Goal: Task Accomplishment & Management: Use online tool/utility

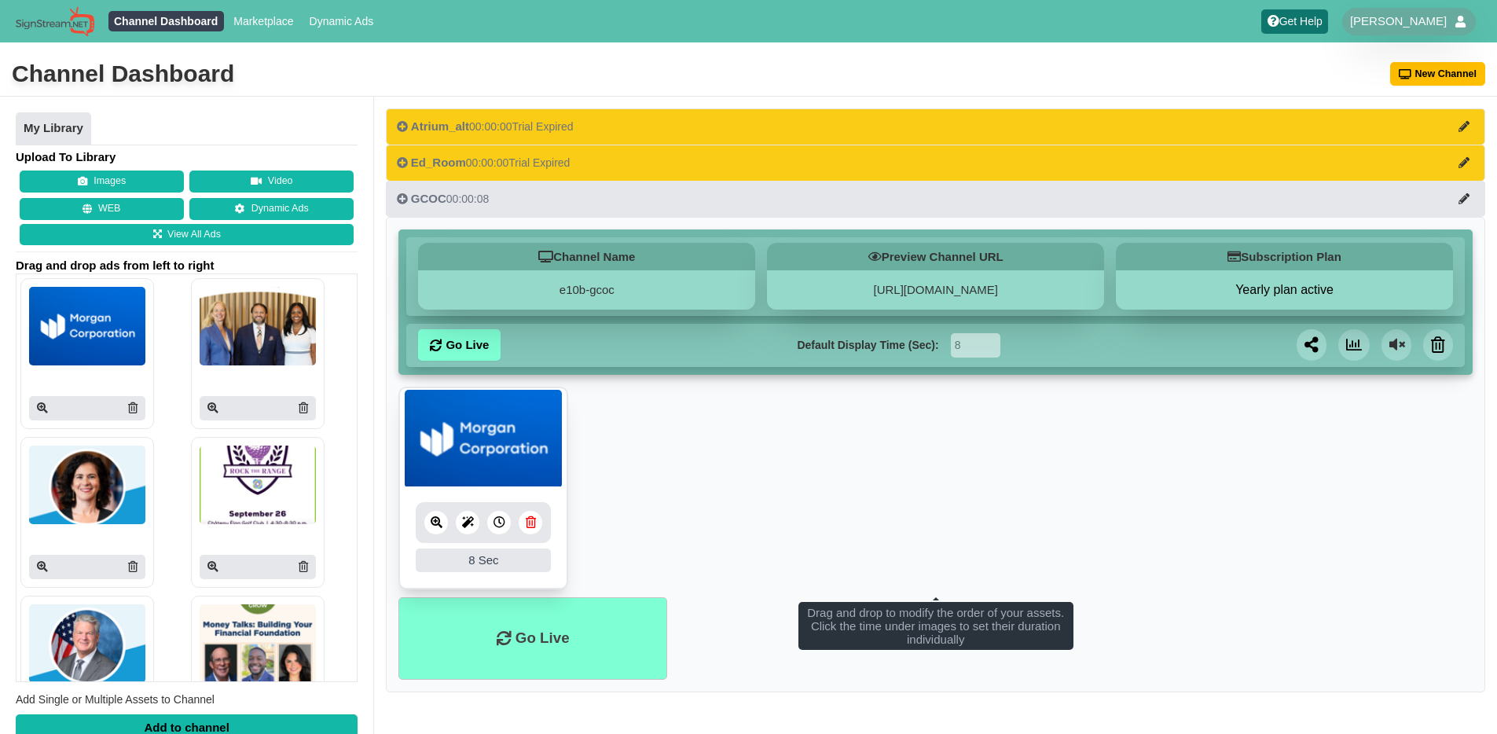
click at [521, 528] on link at bounding box center [530, 523] width 24 height 24
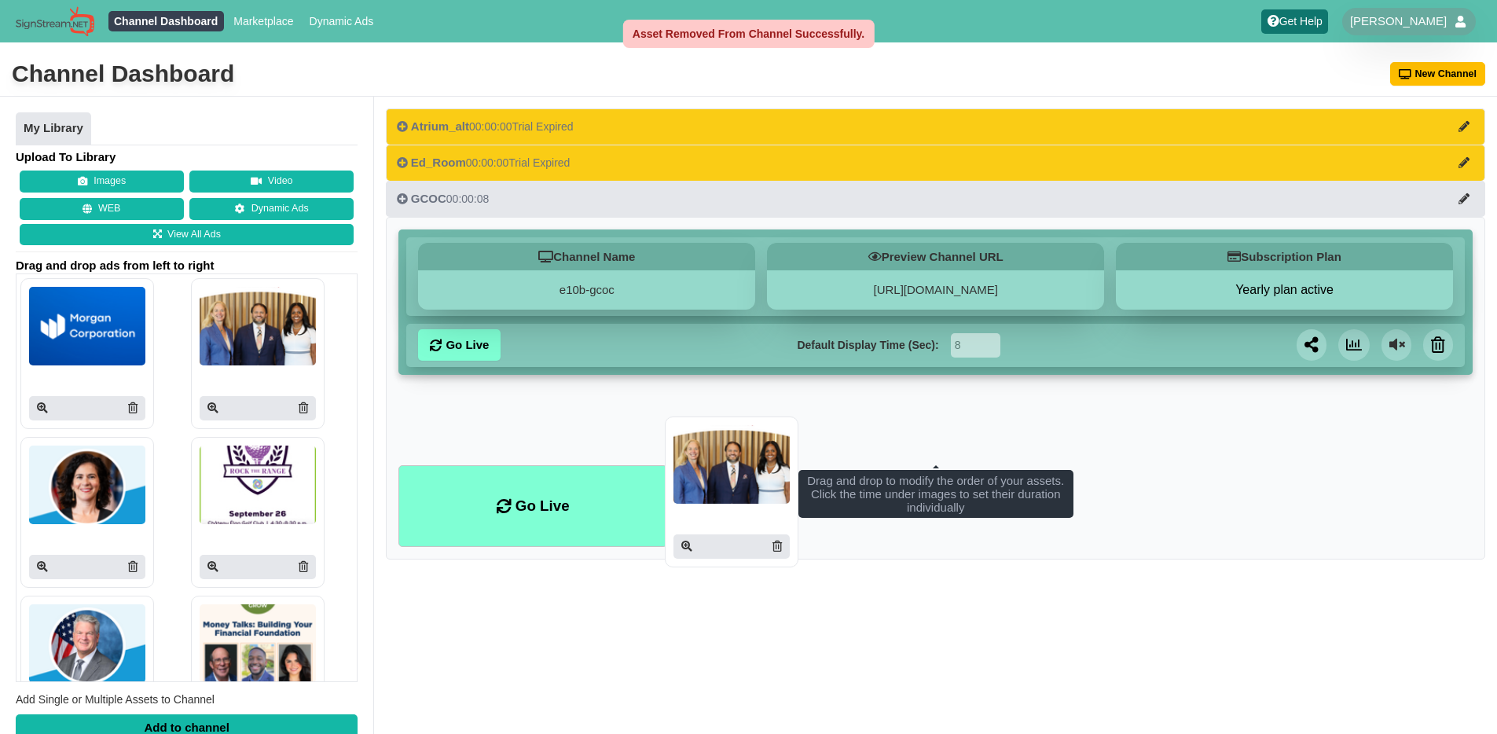
drag, startPoint x: 654, startPoint y: 584, endPoint x: 724, endPoint y: 460, distance: 142.8
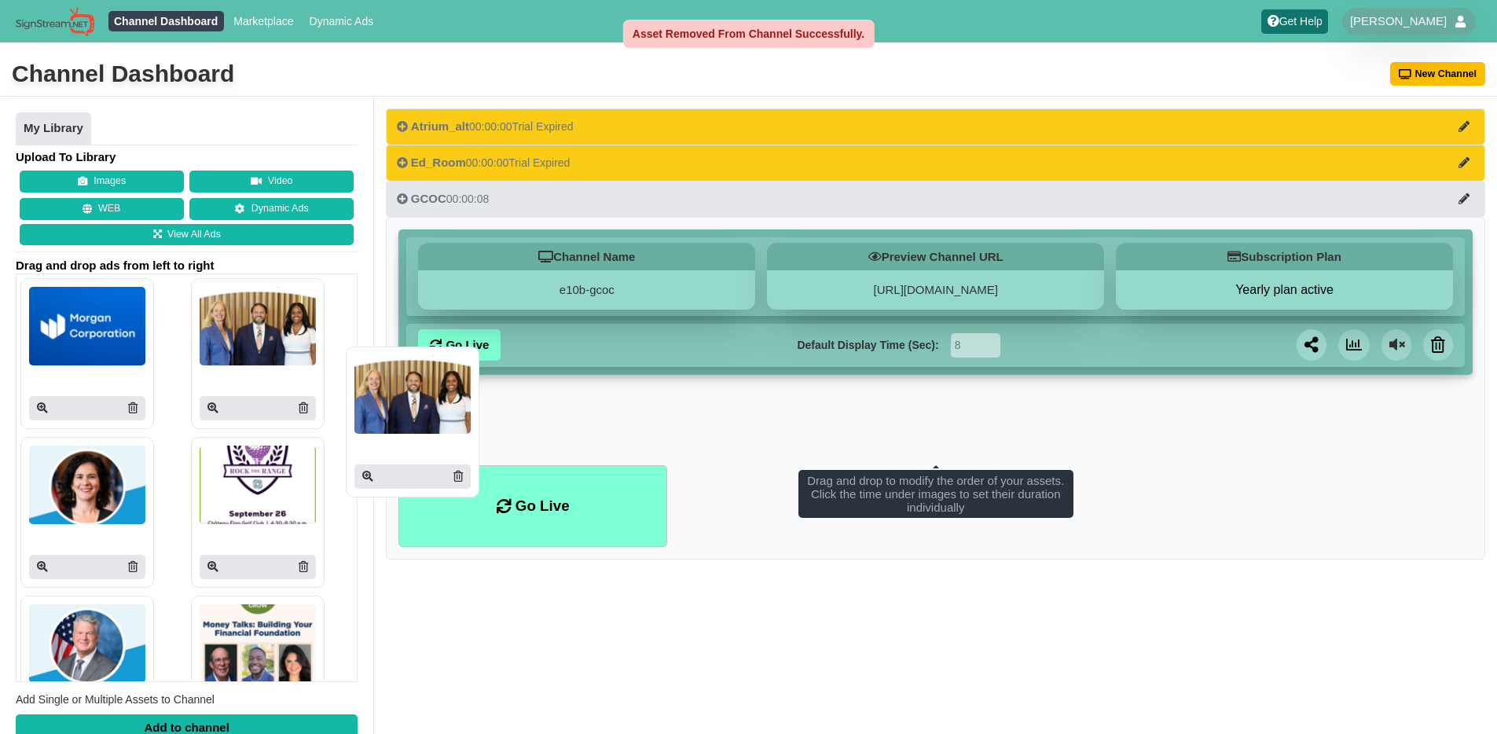
drag, startPoint x: 251, startPoint y: 321, endPoint x: 464, endPoint y: 426, distance: 237.9
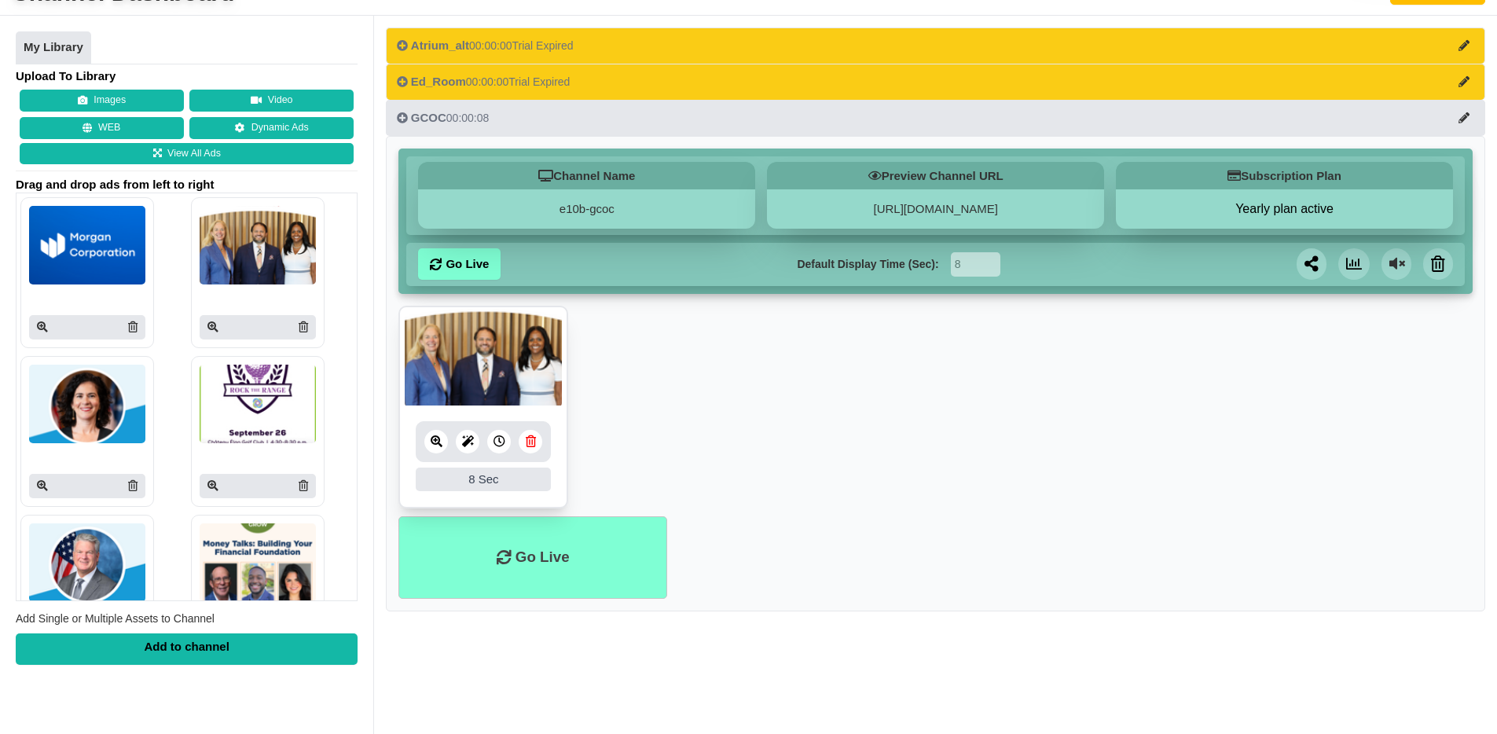
scroll to position [116, 0]
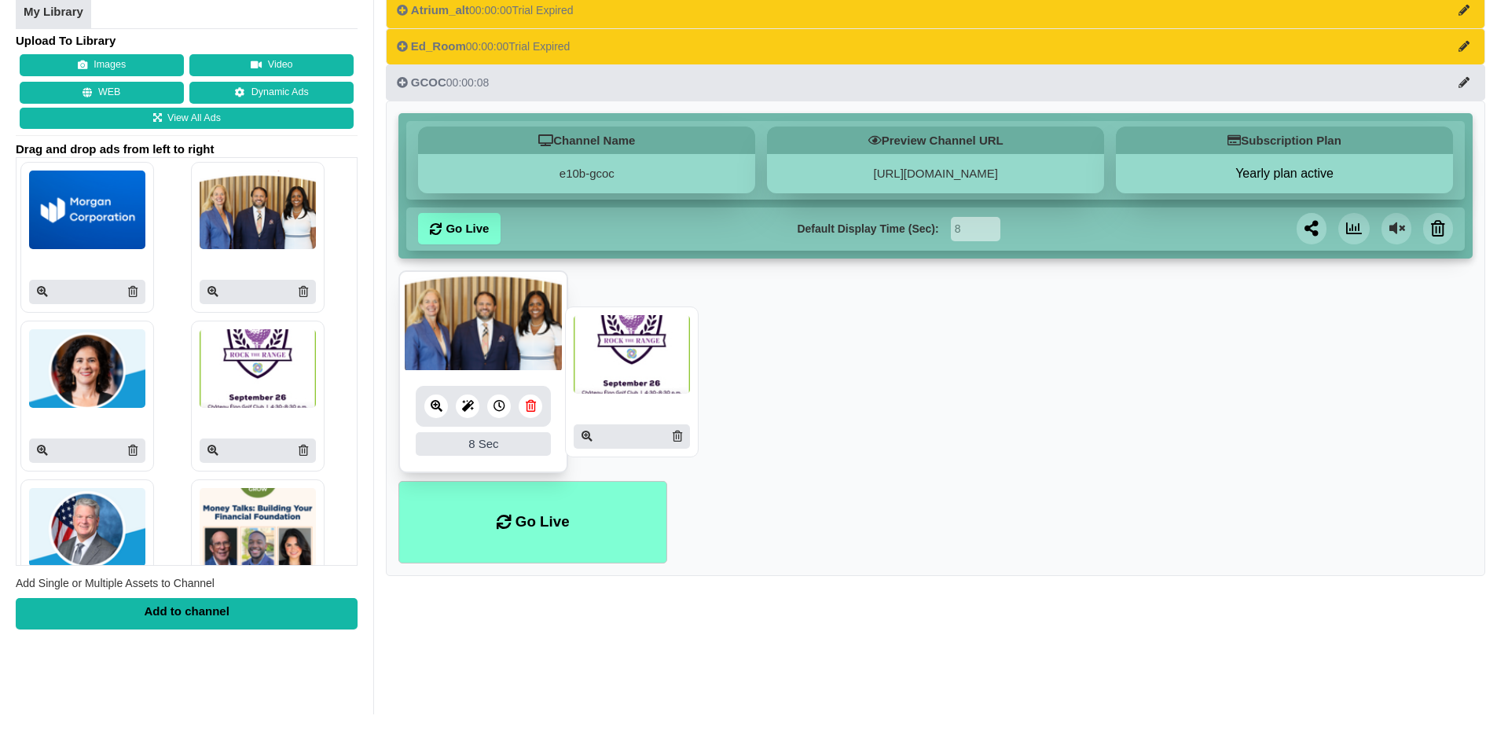
drag, startPoint x: 573, startPoint y: 368, endPoint x: 691, endPoint y: 354, distance: 118.7
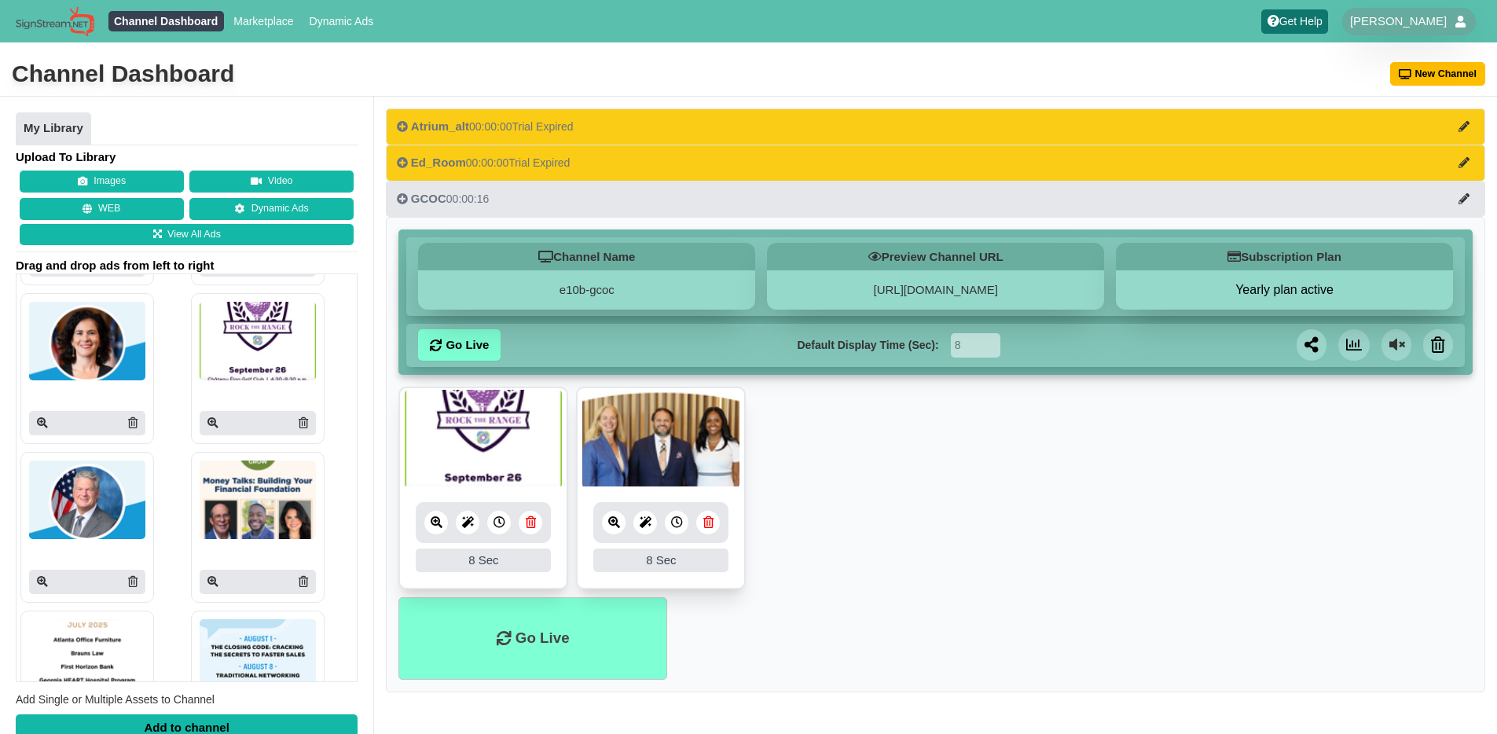
scroll to position [159, 0]
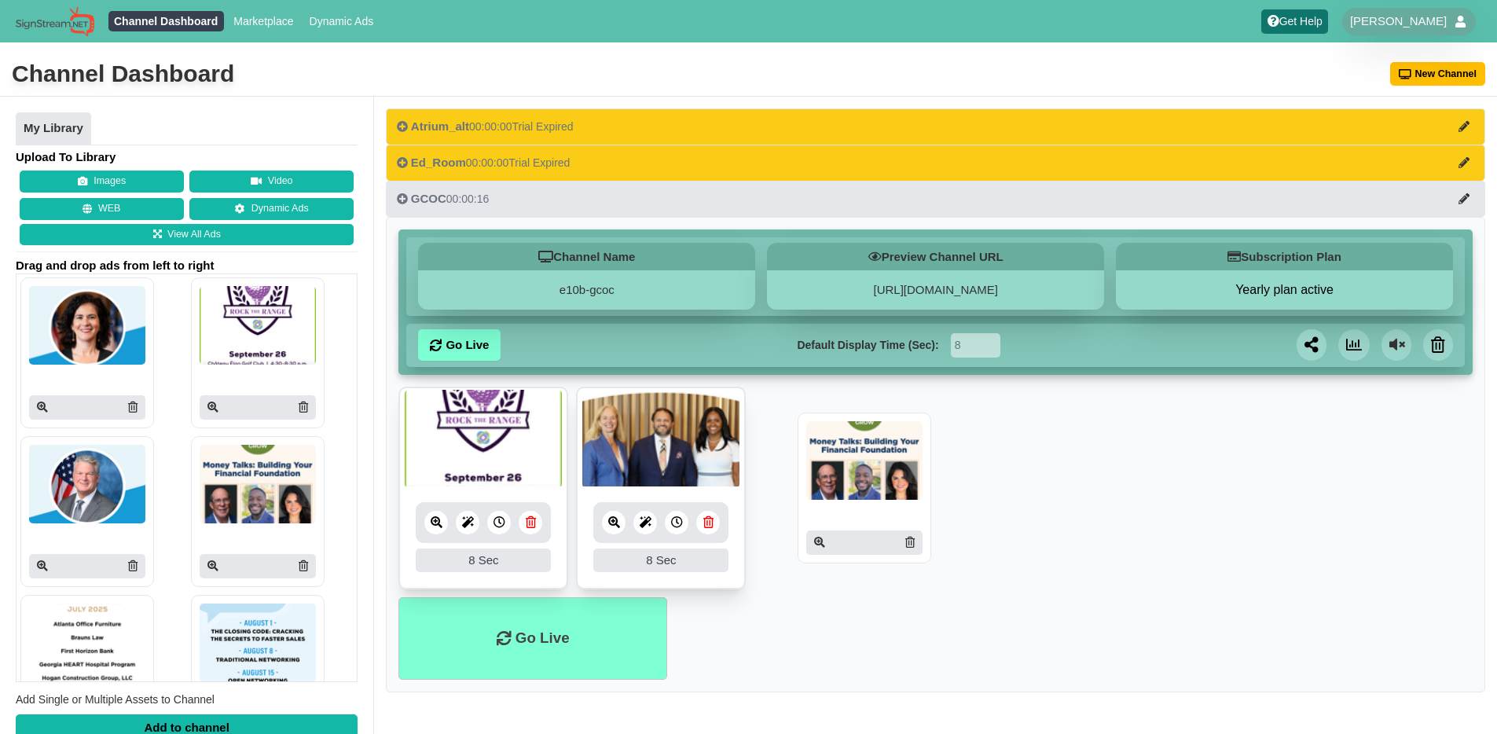
drag, startPoint x: 712, startPoint y: 487, endPoint x: 852, endPoint y: 463, distance: 141.8
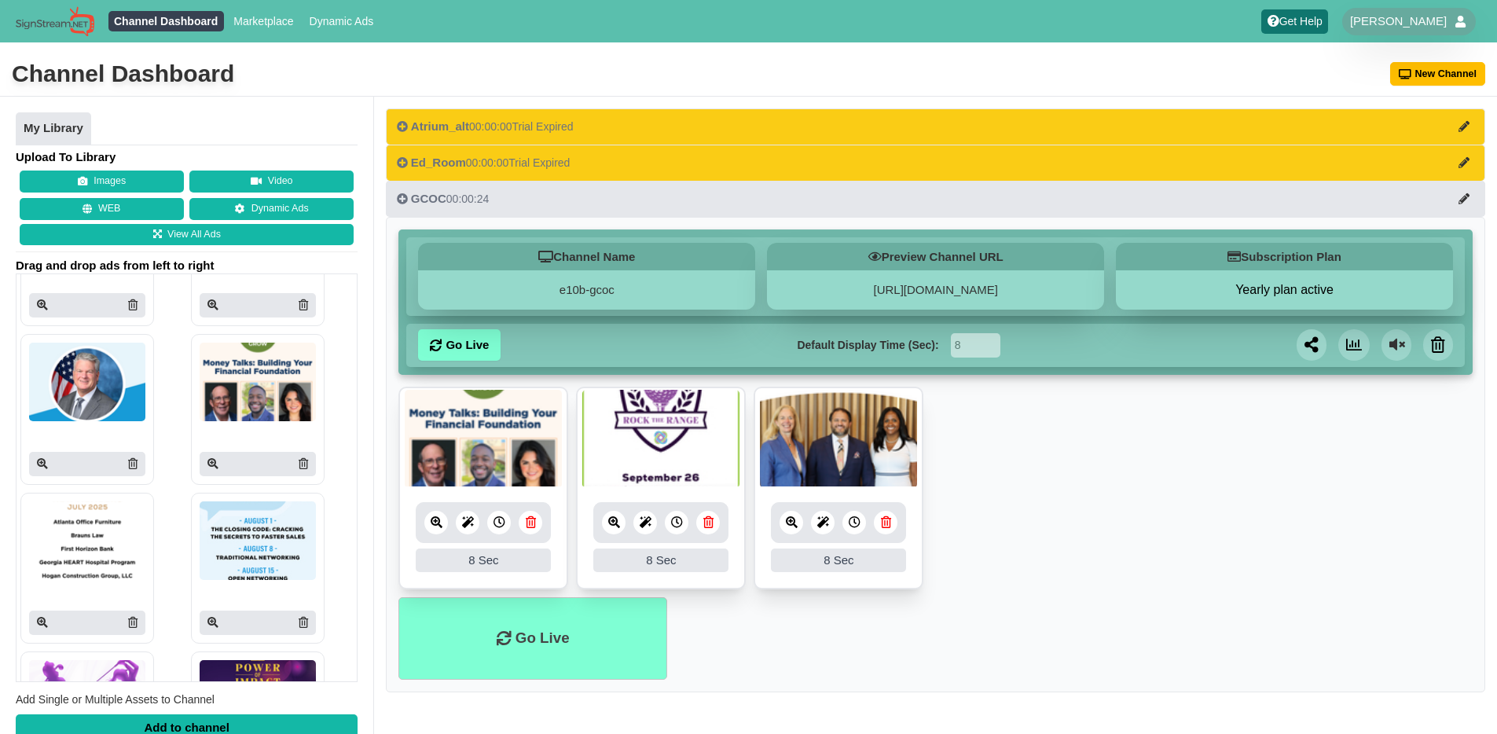
scroll to position [262, 0]
drag, startPoint x: 247, startPoint y: 512, endPoint x: 1058, endPoint y: 459, distance: 812.5
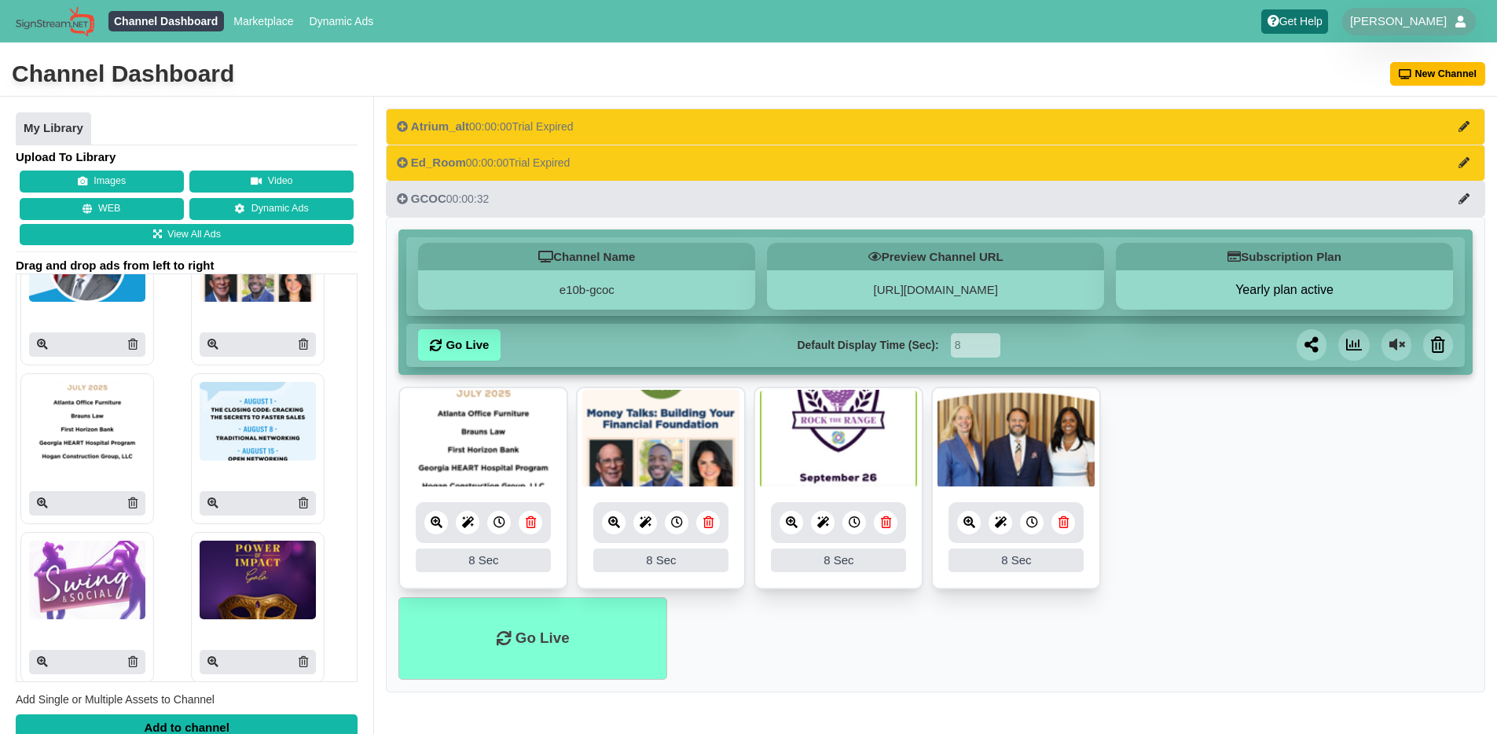
scroll to position [401, 0]
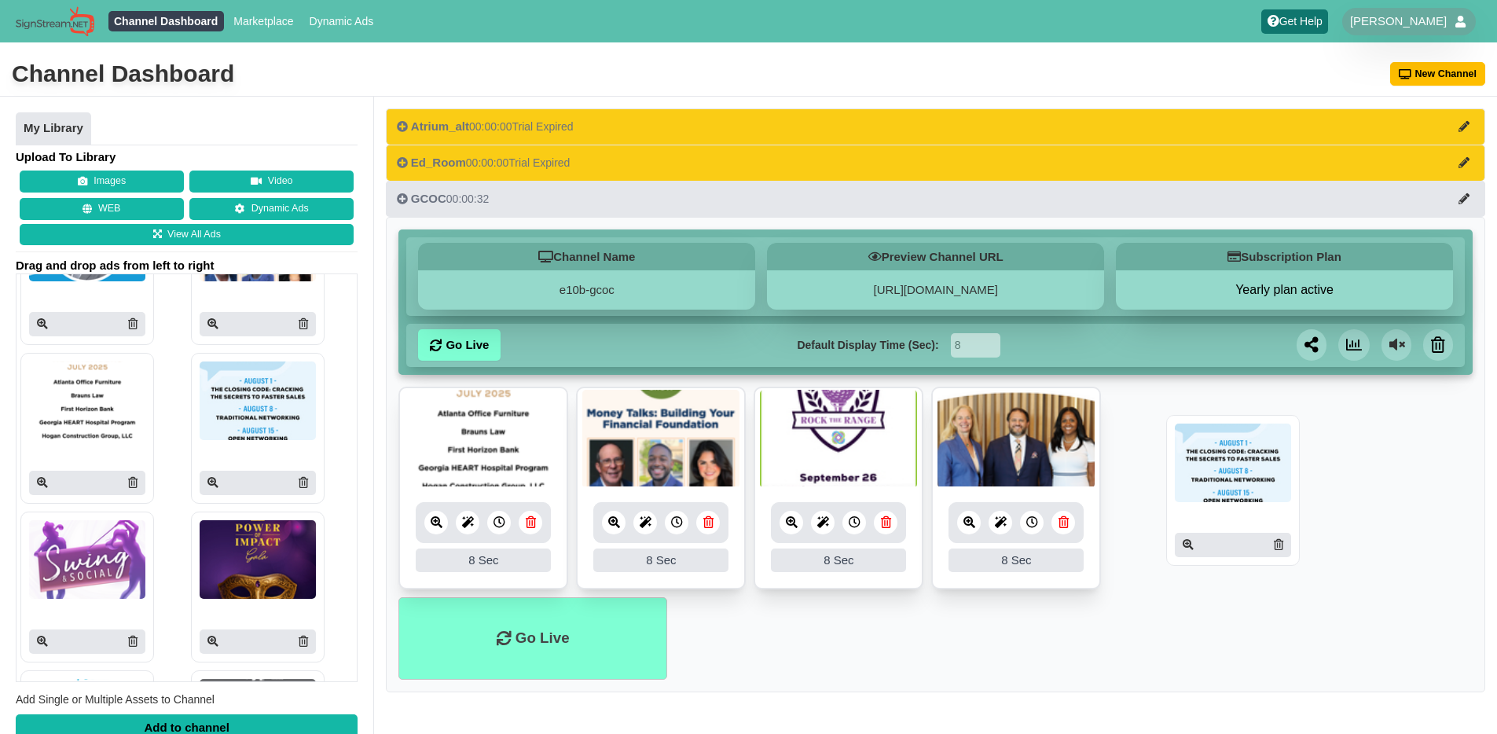
drag, startPoint x: 773, startPoint y: 401, endPoint x: 1239, endPoint y: 471, distance: 470.9
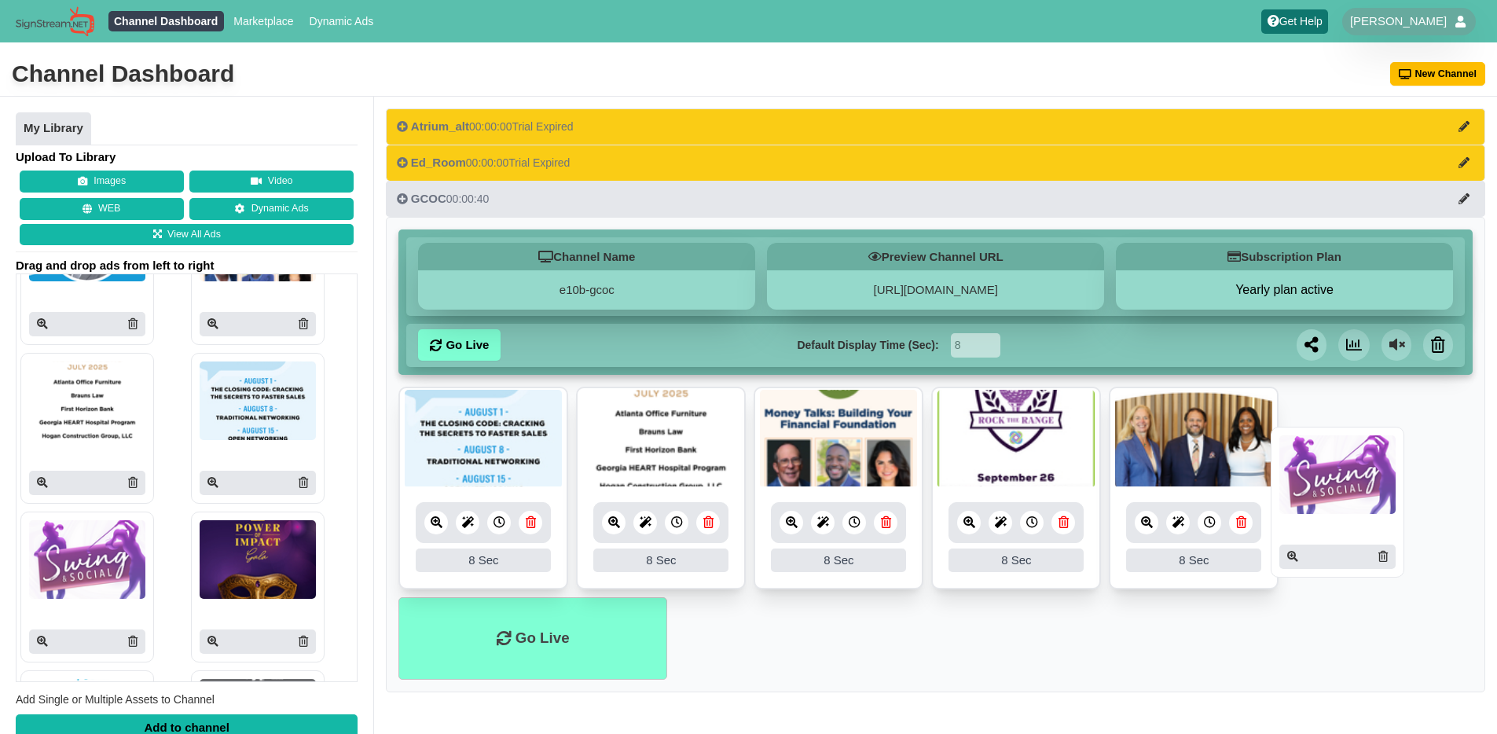
drag, startPoint x: 112, startPoint y: 567, endPoint x: 1364, endPoint y: 482, distance: 1254.3
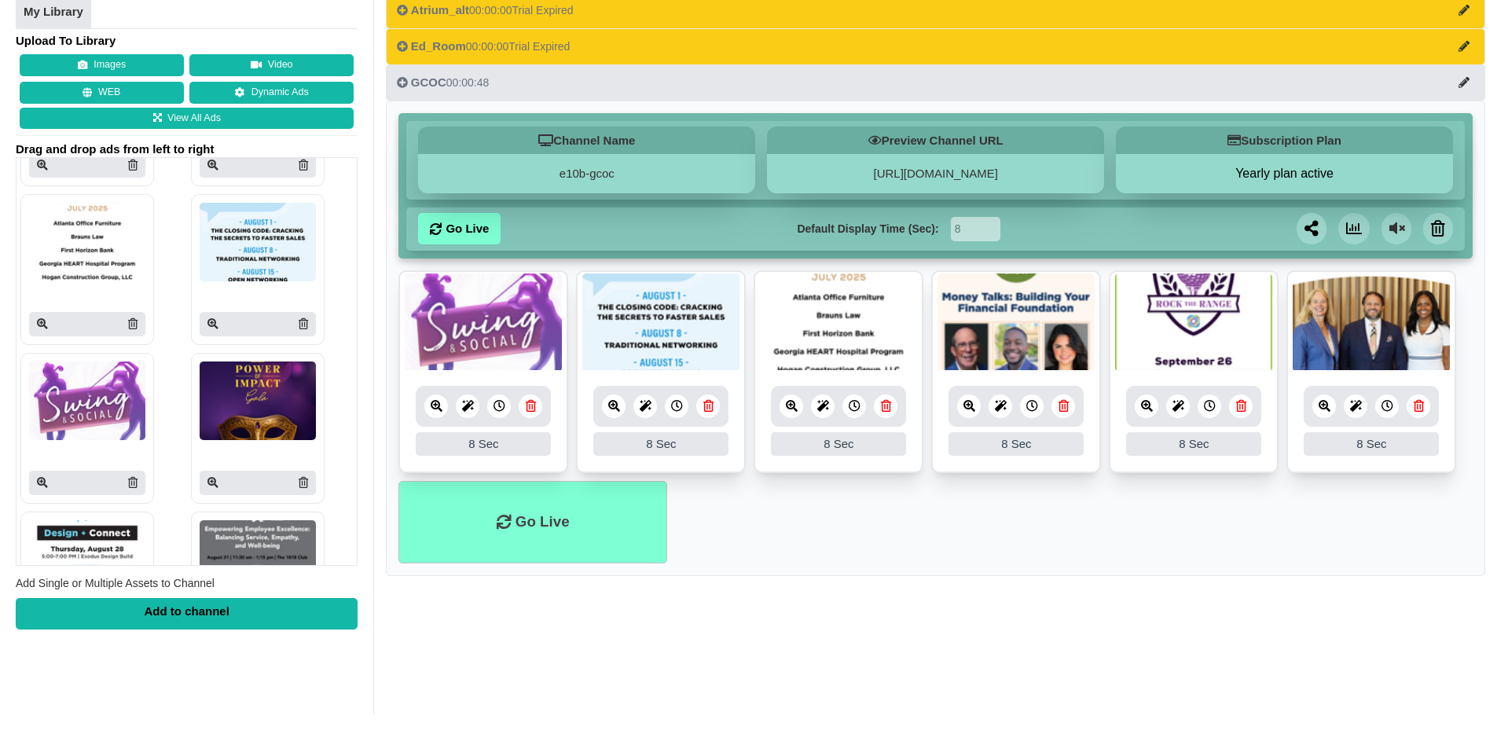
scroll to position [464, 0]
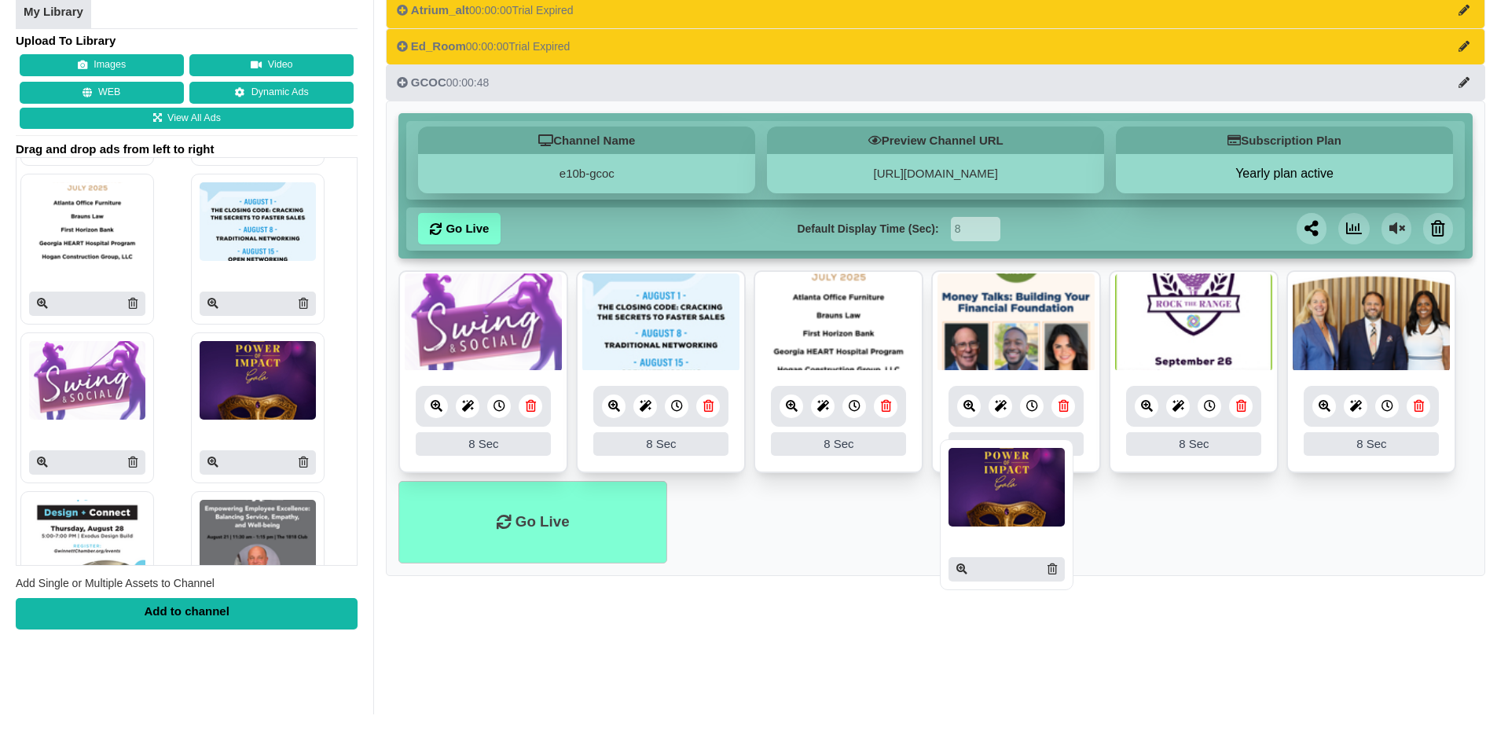
drag, startPoint x: 251, startPoint y: 379, endPoint x: 1006, endPoint y: 486, distance: 762.5
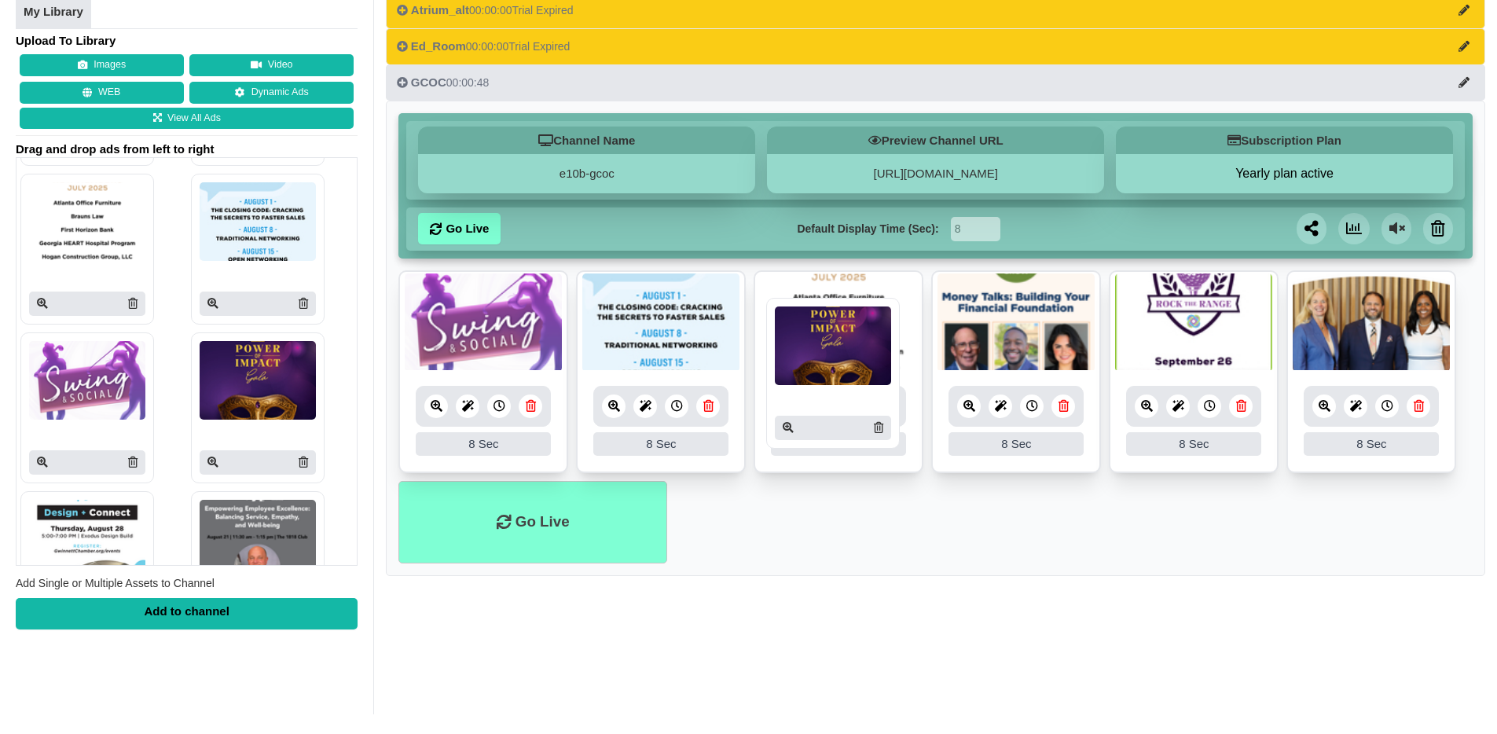
drag, startPoint x: 266, startPoint y: 392, endPoint x: 847, endPoint y: 358, distance: 582.3
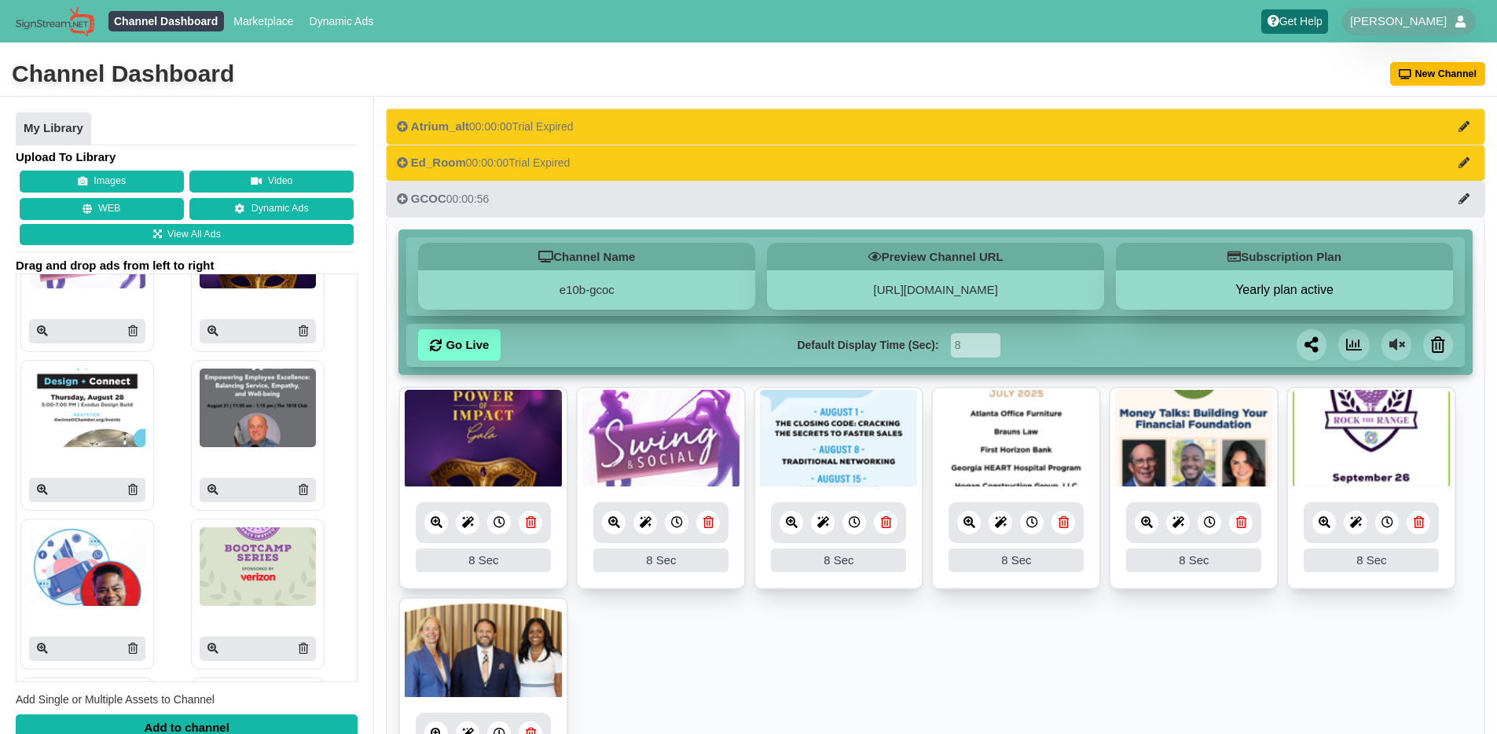
scroll to position [728, 0]
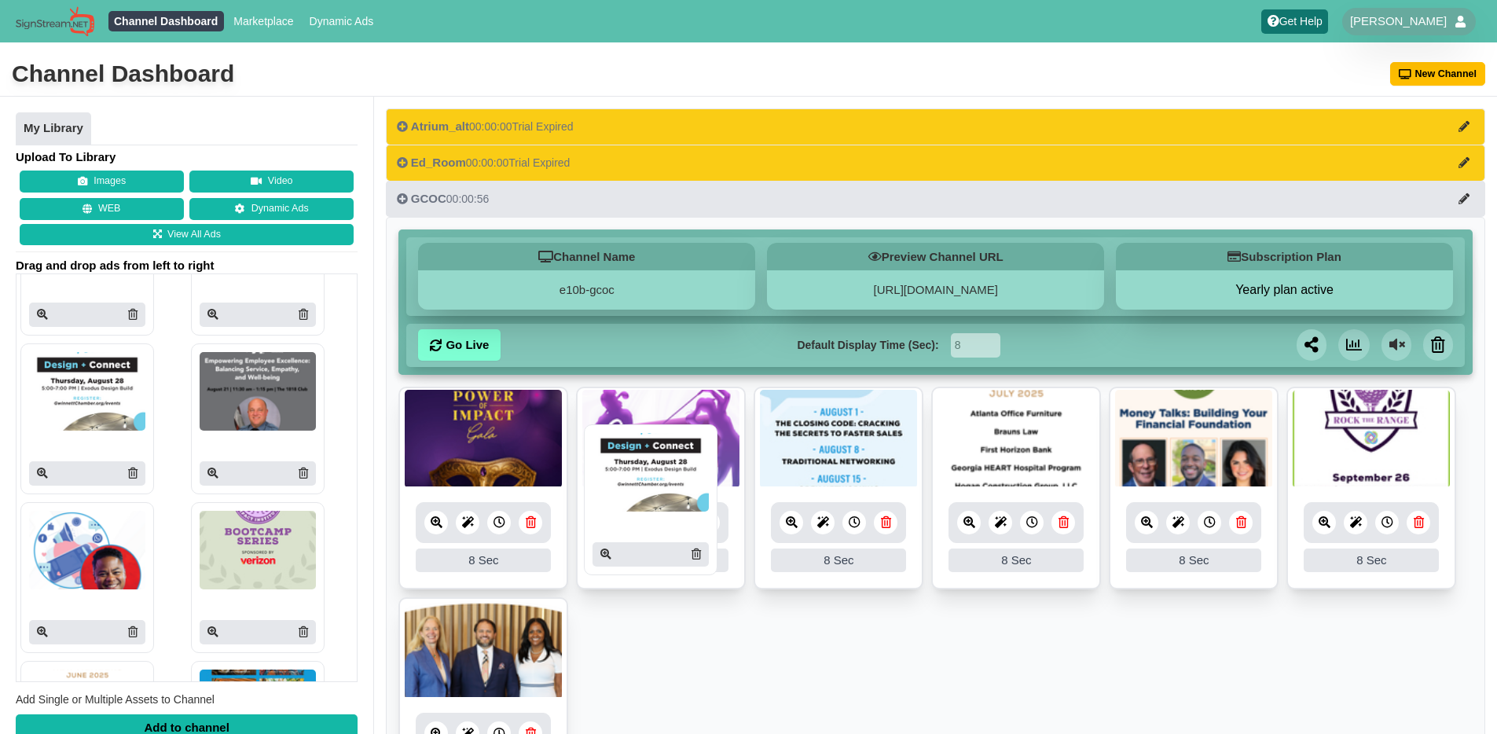
drag, startPoint x: 83, startPoint y: 386, endPoint x: 646, endPoint y: 467, distance: 568.3
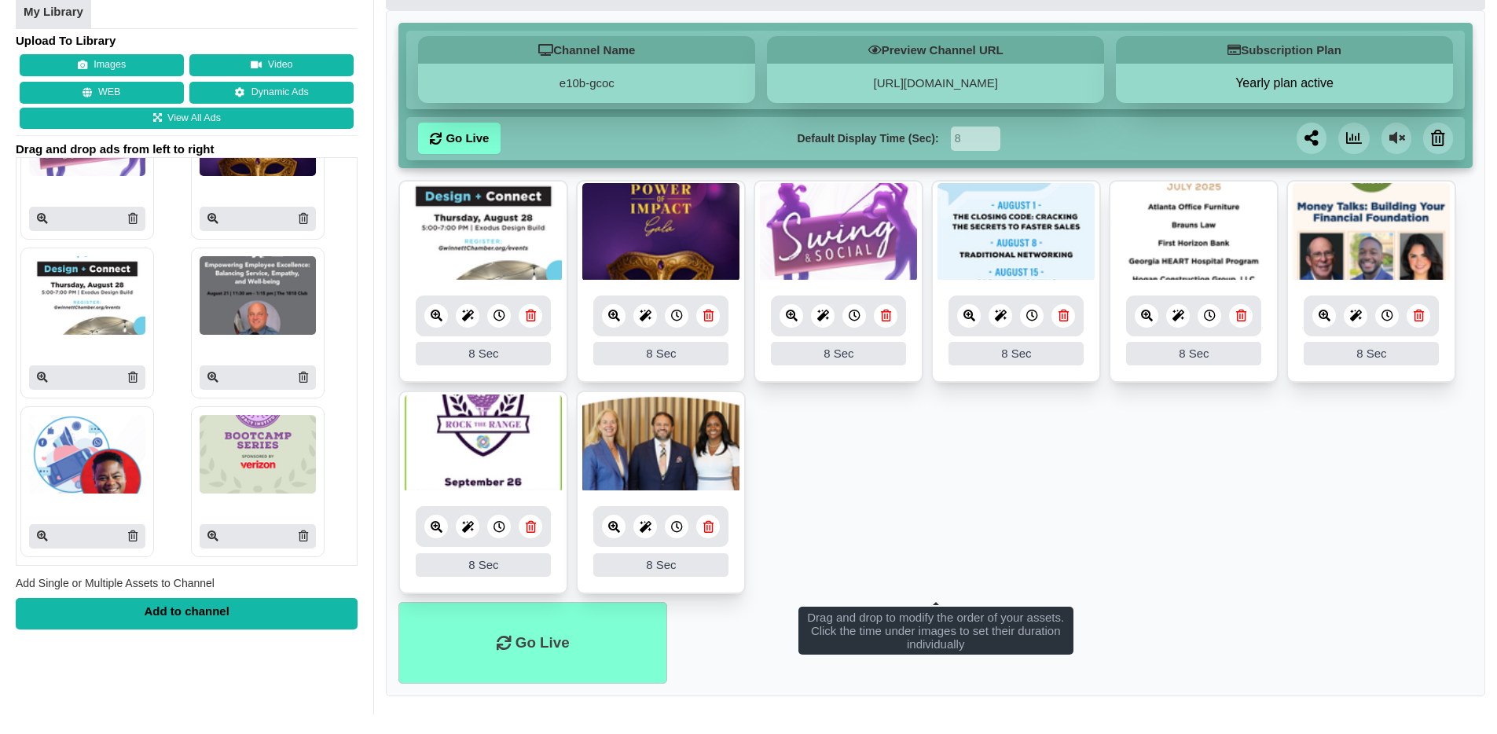
scroll to position [207, 0]
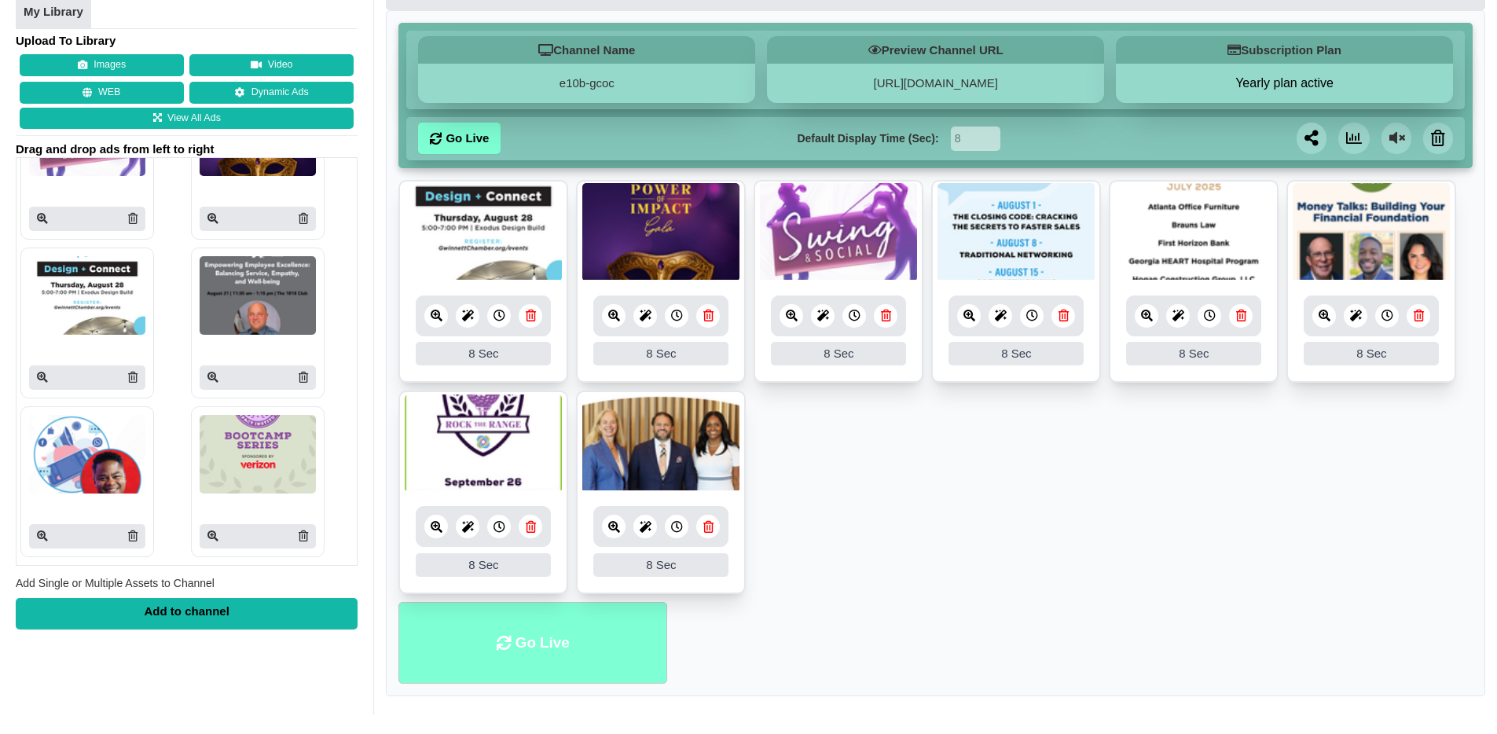
click at [544, 641] on li "Go Live" at bounding box center [532, 643] width 269 height 82
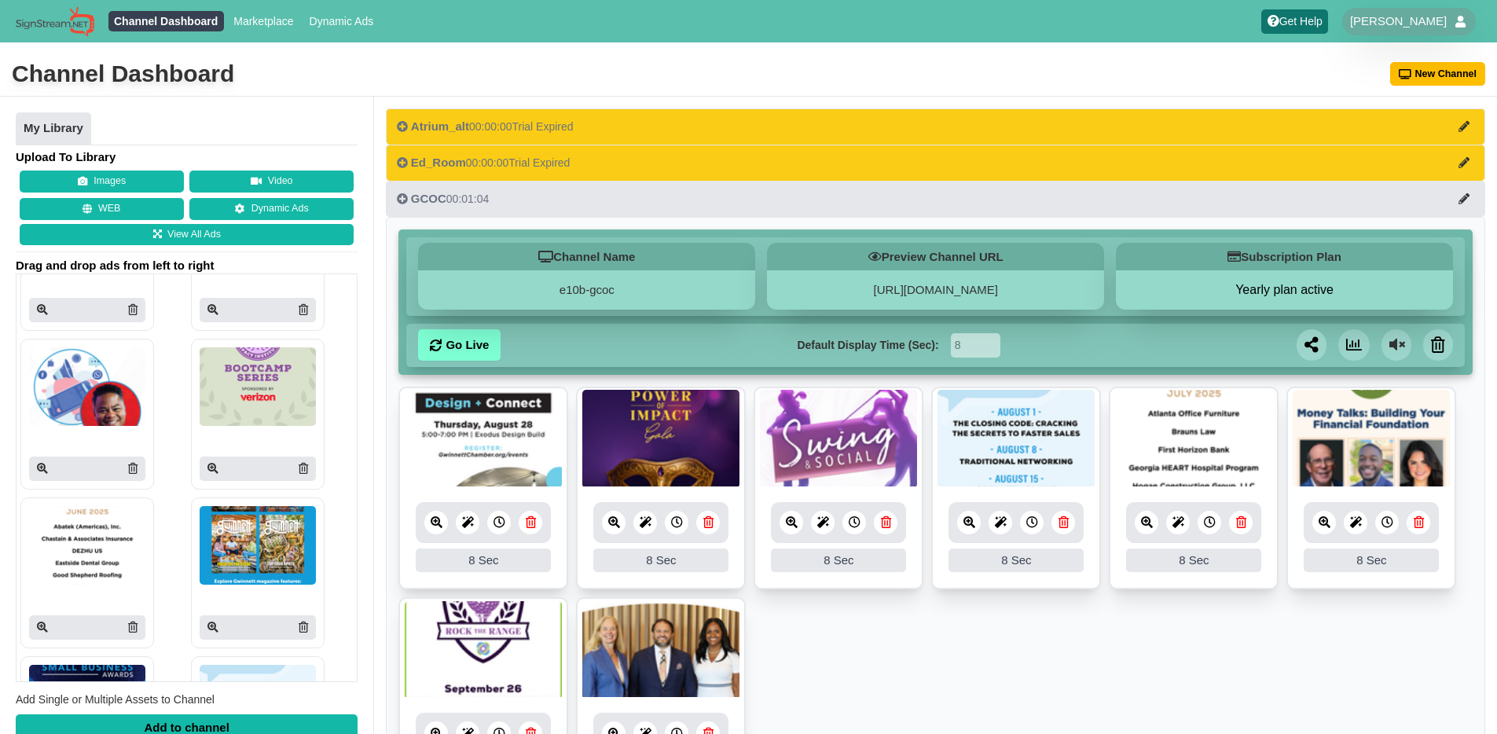
scroll to position [913, 0]
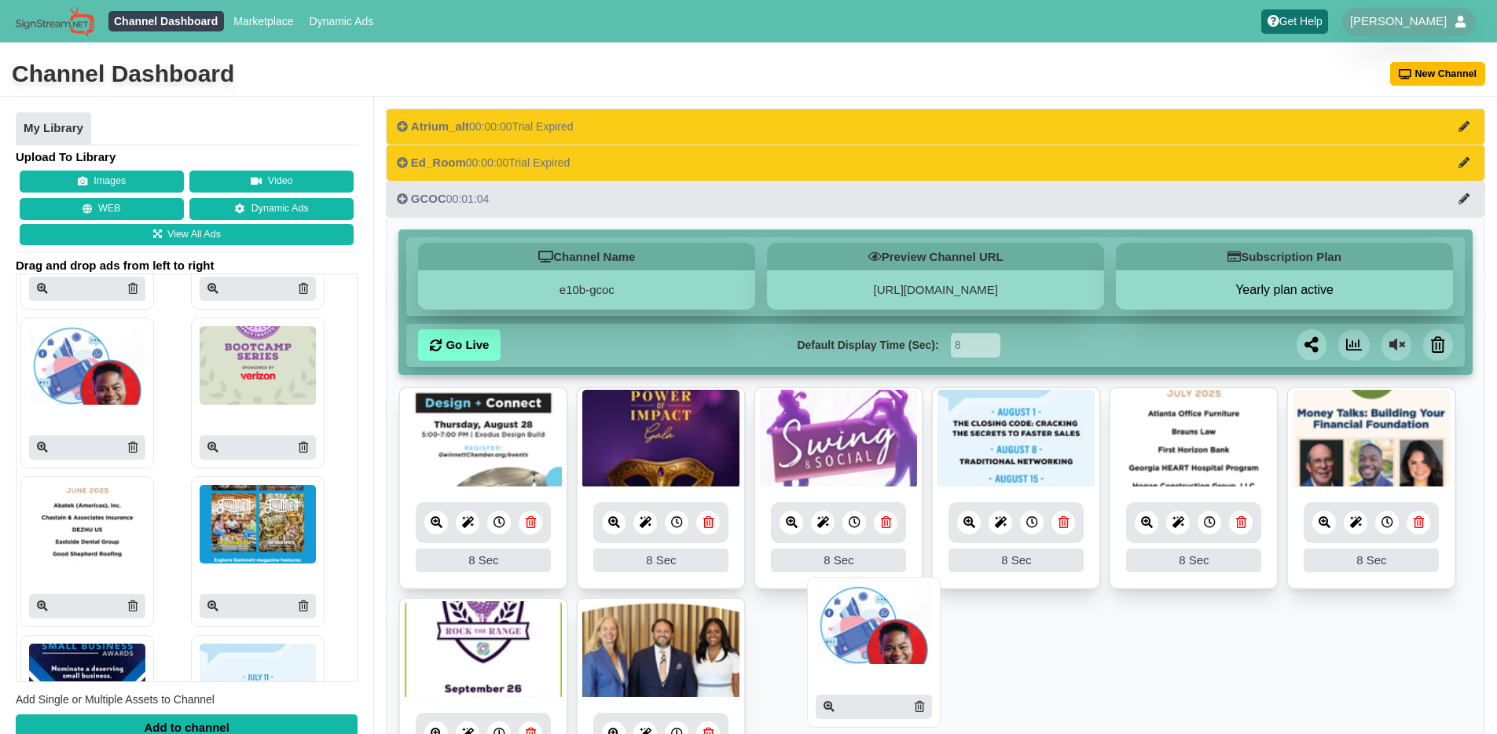
drag, startPoint x: 213, startPoint y: 392, endPoint x: 864, endPoint y: 634, distance: 694.7
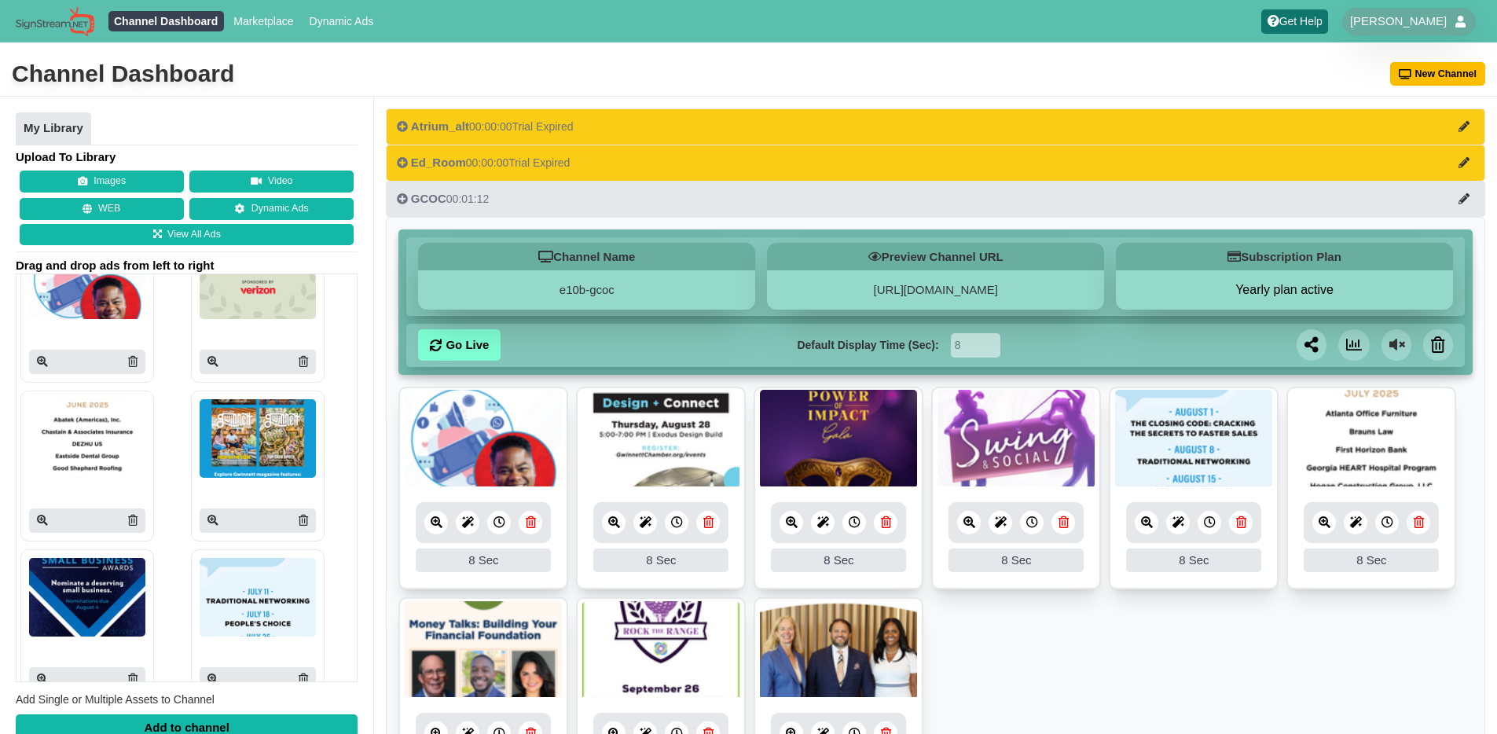
scroll to position [1104, 0]
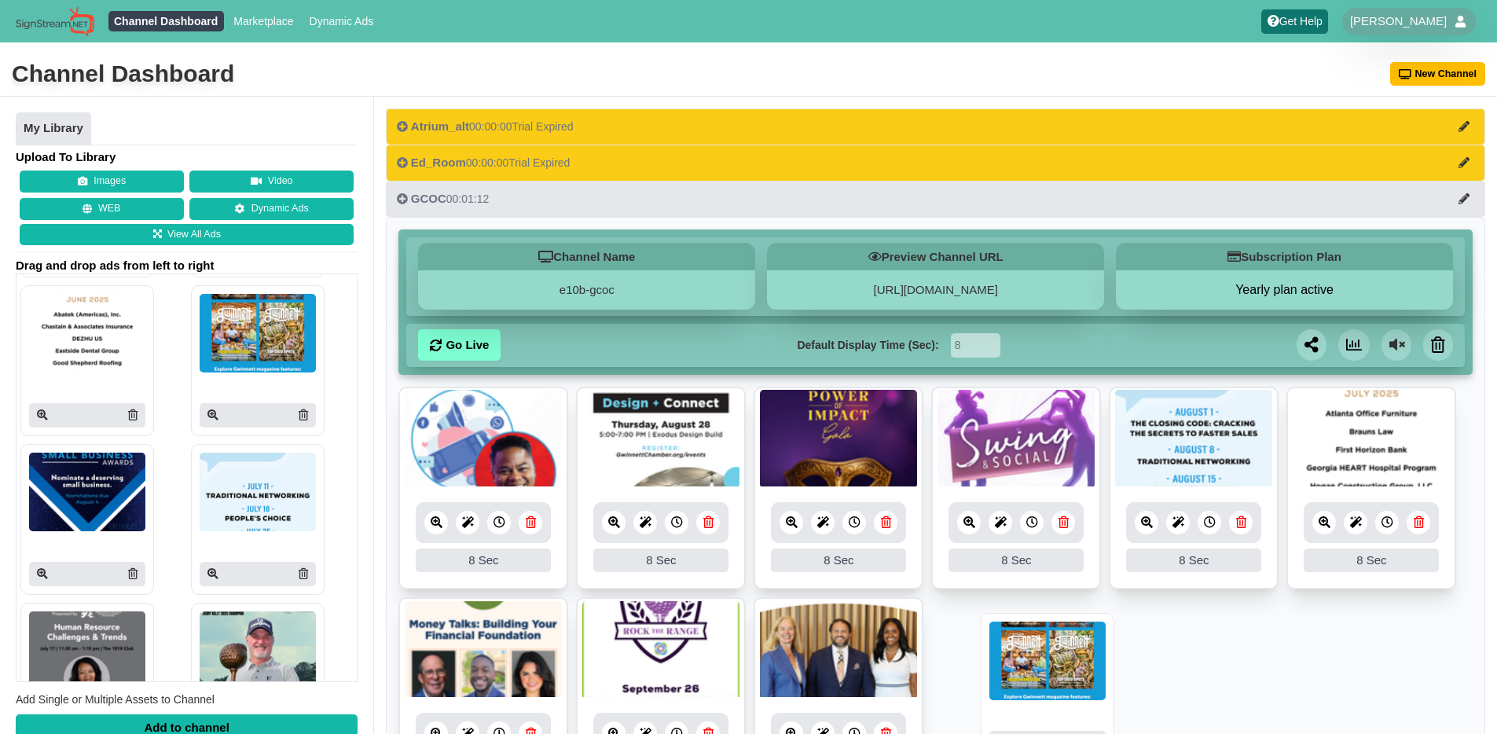
drag, startPoint x: 954, startPoint y: 475, endPoint x: 1042, endPoint y: 657, distance: 201.3
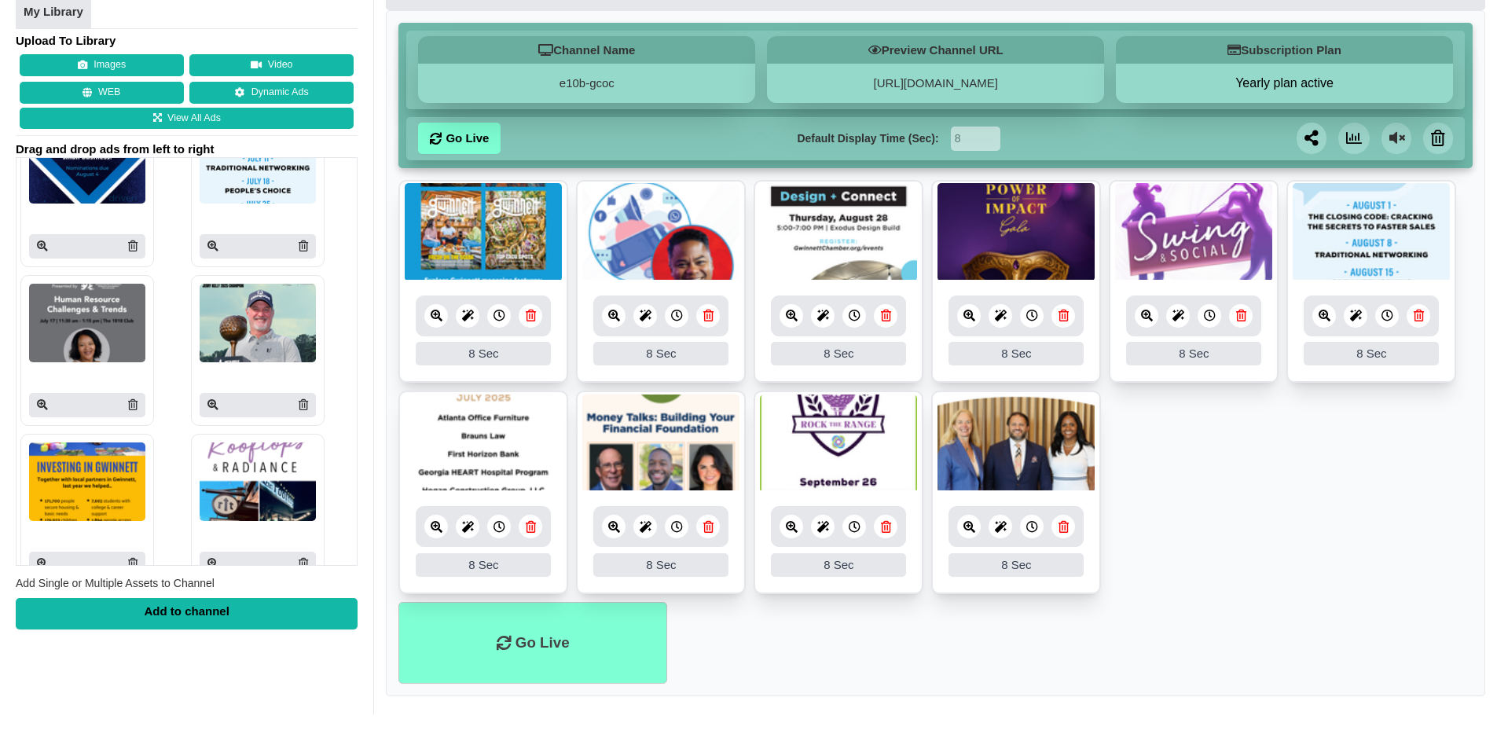
scroll to position [1326, 0]
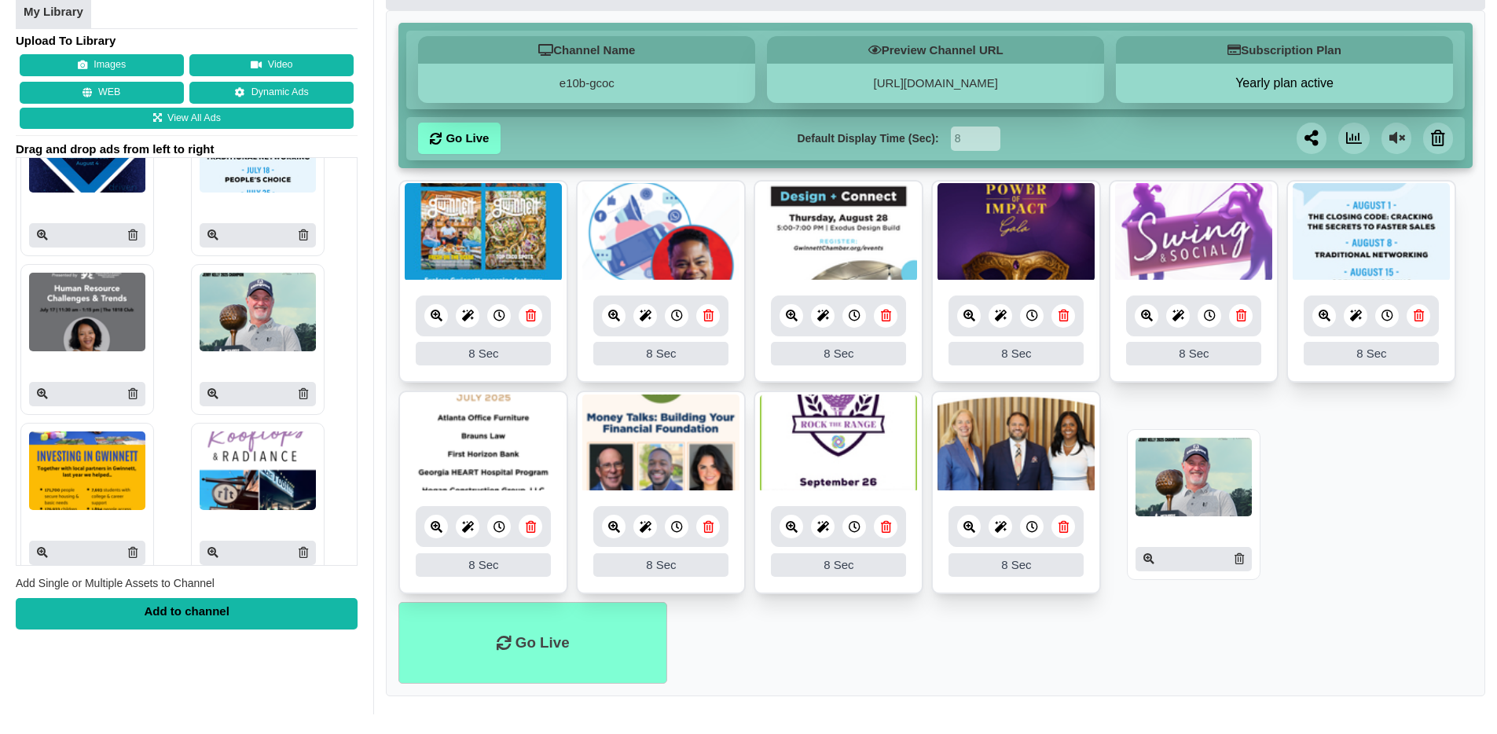
drag, startPoint x: 240, startPoint y: 307, endPoint x: 1181, endPoint y: 472, distance: 955.5
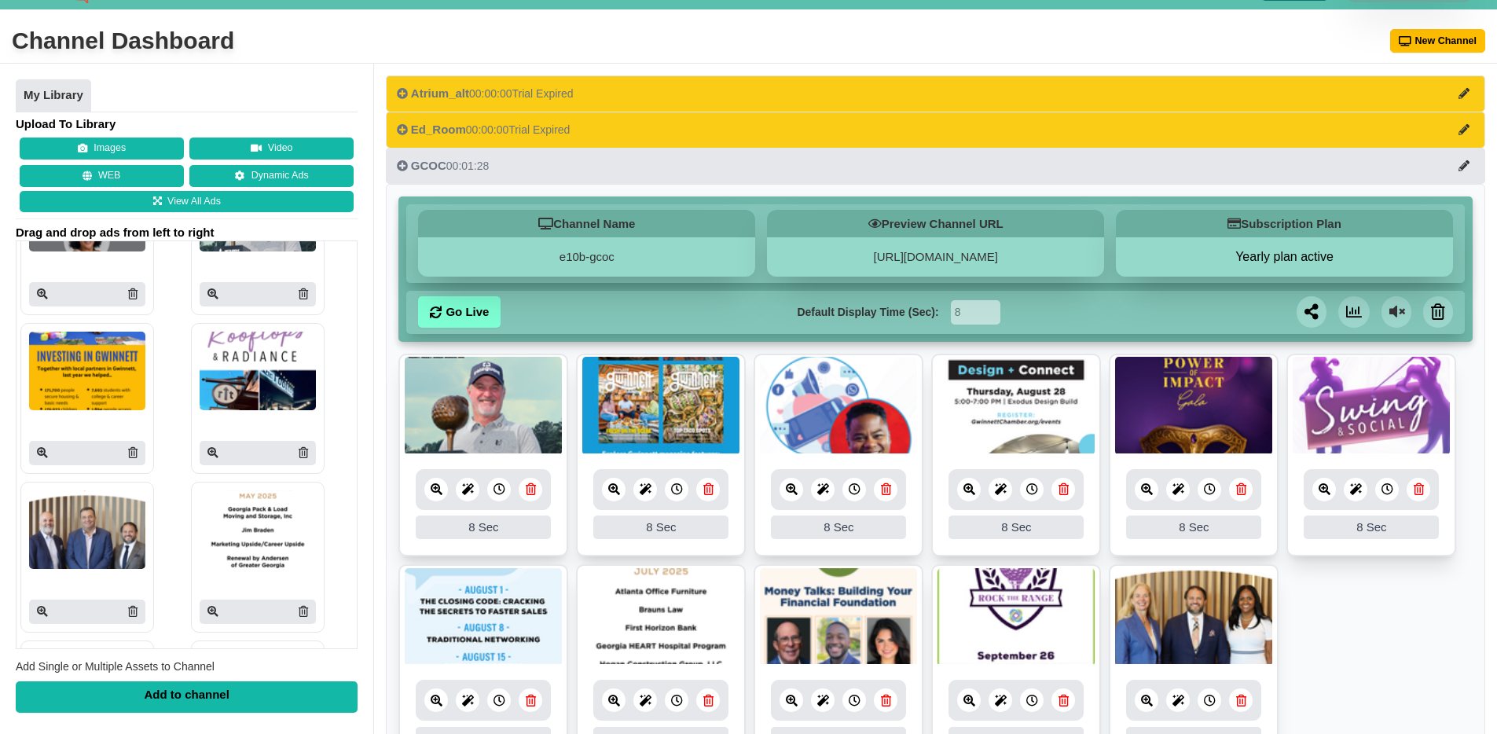
scroll to position [130, 0]
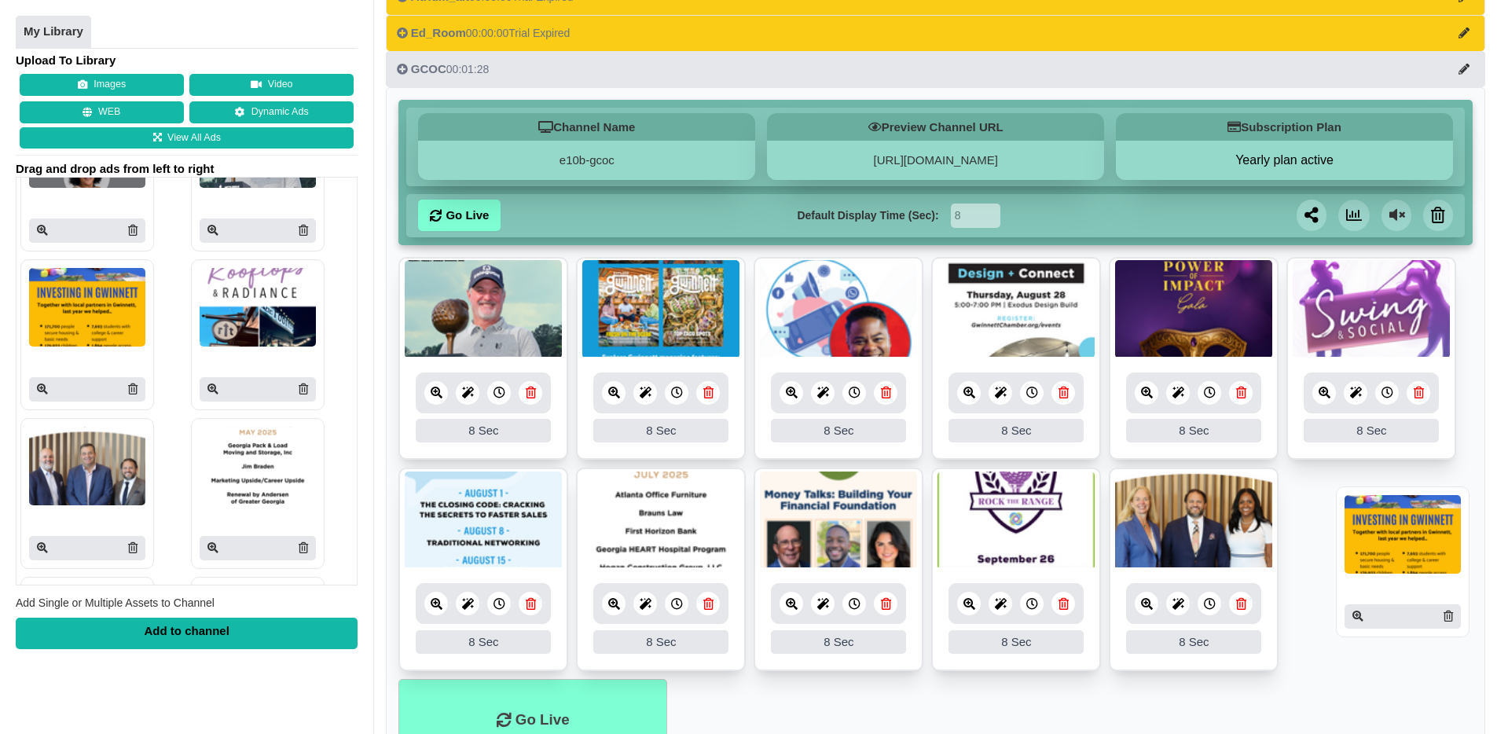
drag, startPoint x: 337, startPoint y: 347, endPoint x: 1400, endPoint y: 529, distance: 1078.4
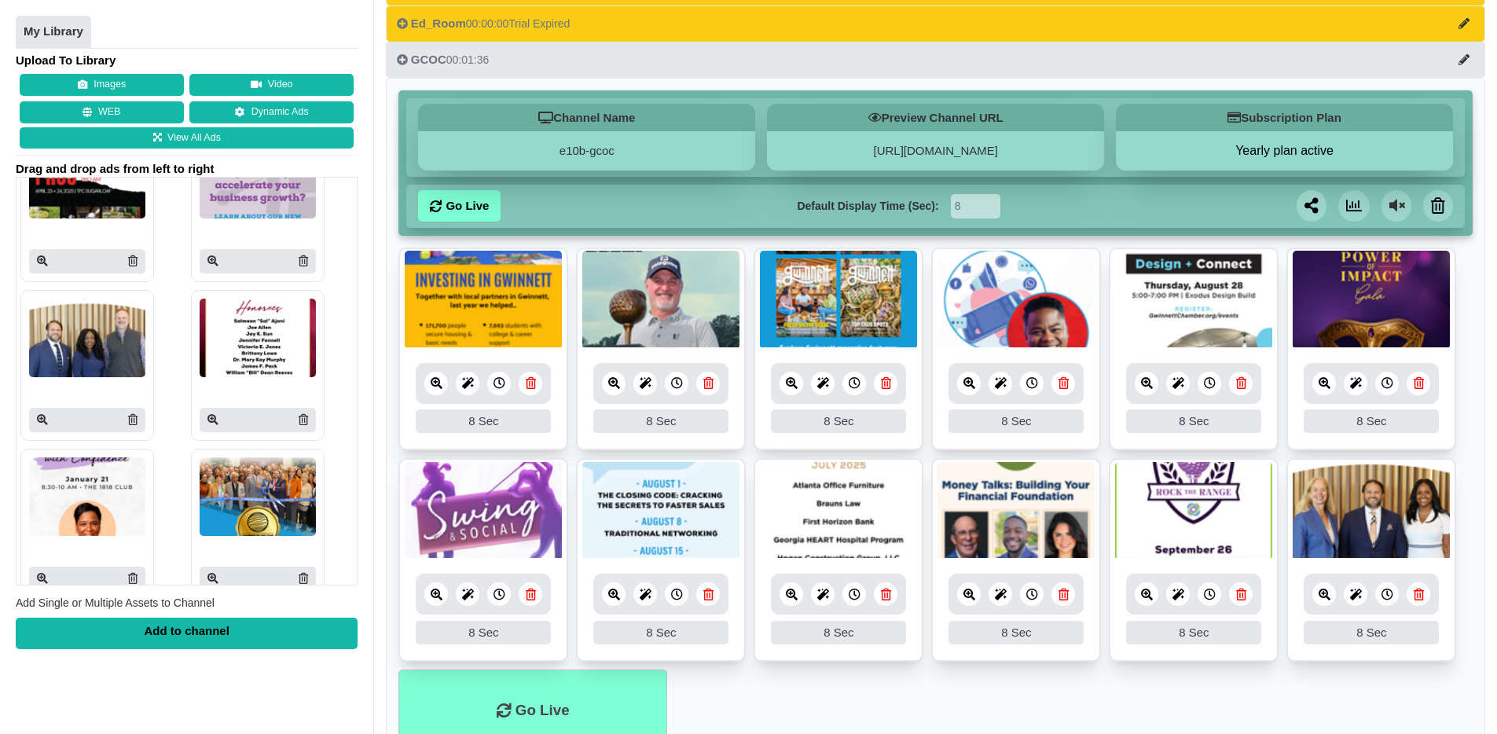
scroll to position [6875, 0]
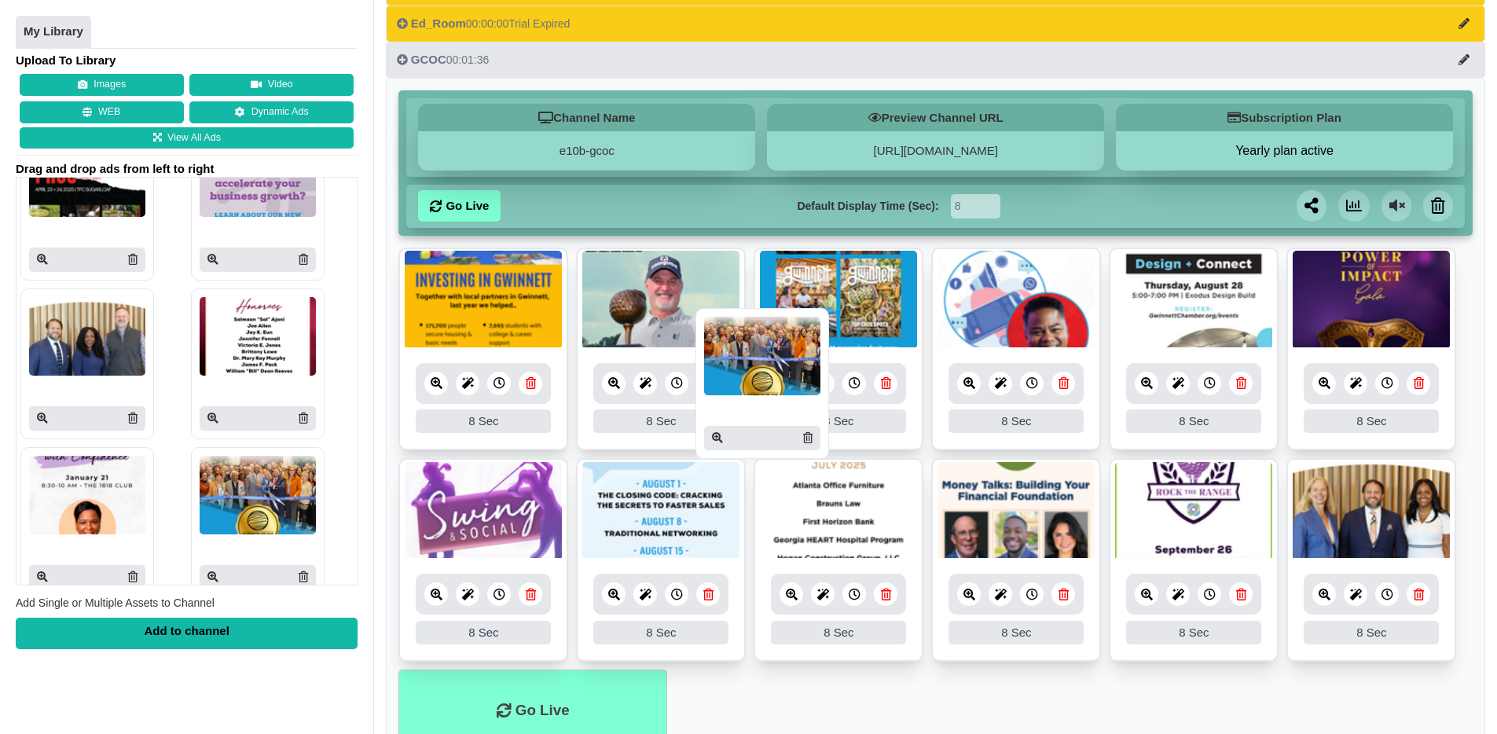
drag, startPoint x: 229, startPoint y: 493, endPoint x: 734, endPoint y: 361, distance: 521.9
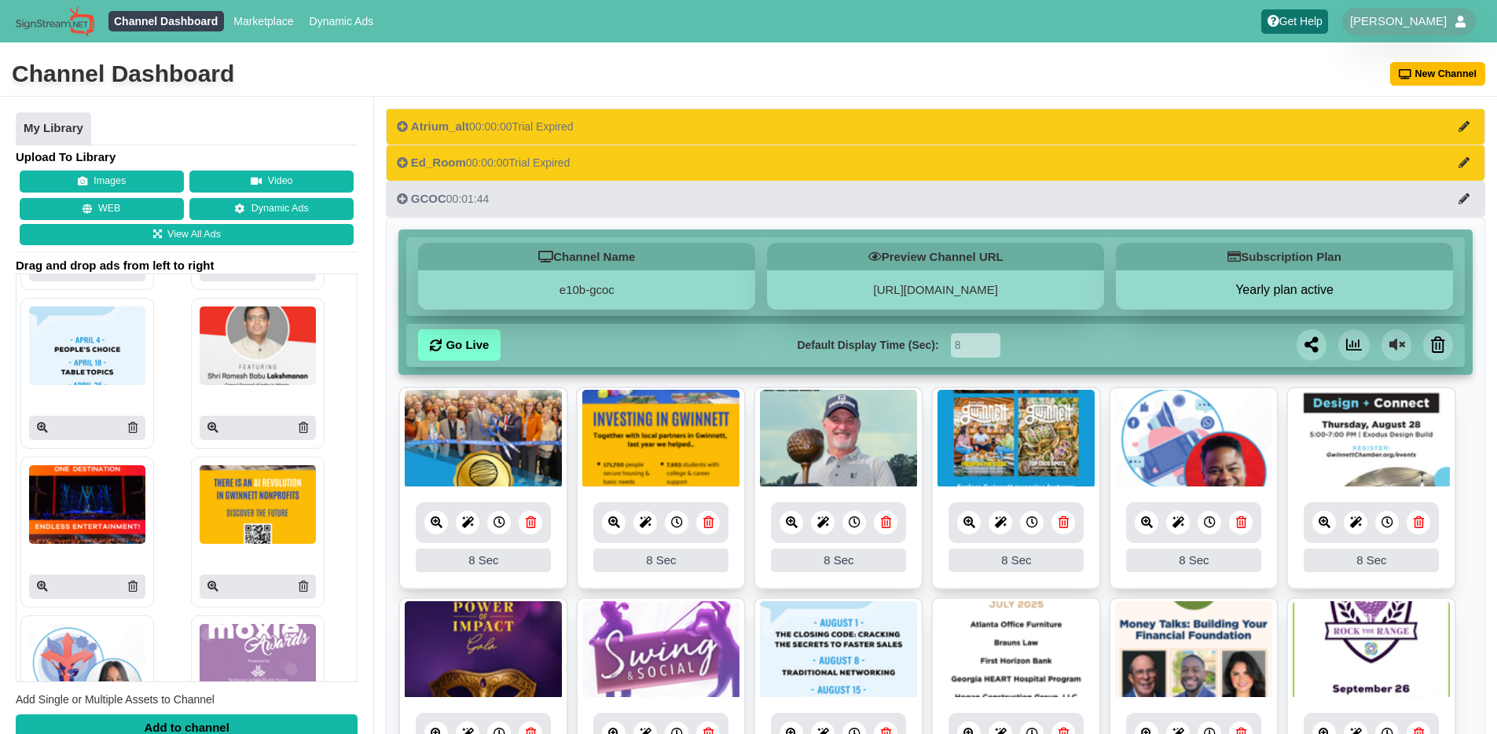
scroll to position [3913, 0]
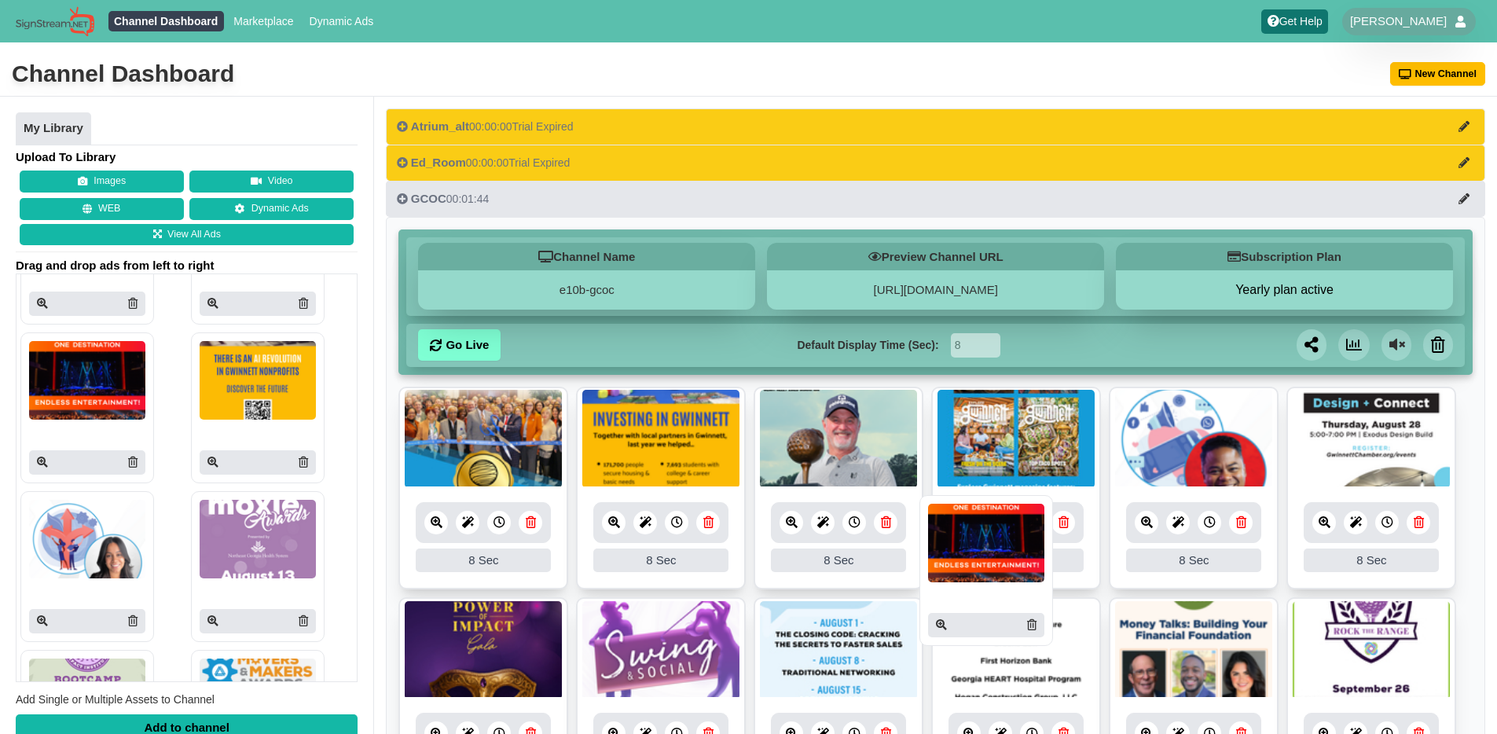
drag, startPoint x: 93, startPoint y: 371, endPoint x: 990, endPoint y: 534, distance: 911.1
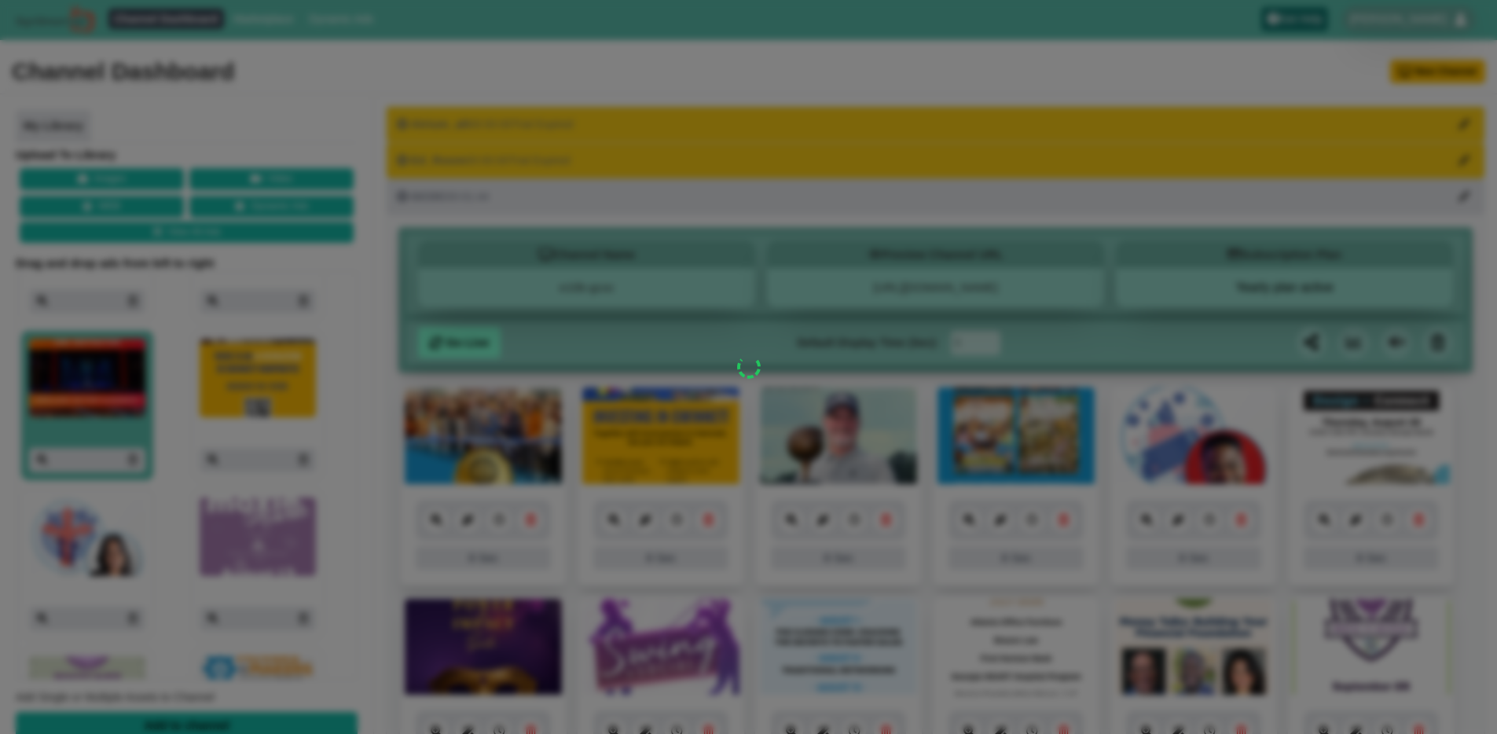
scroll to position [3, 0]
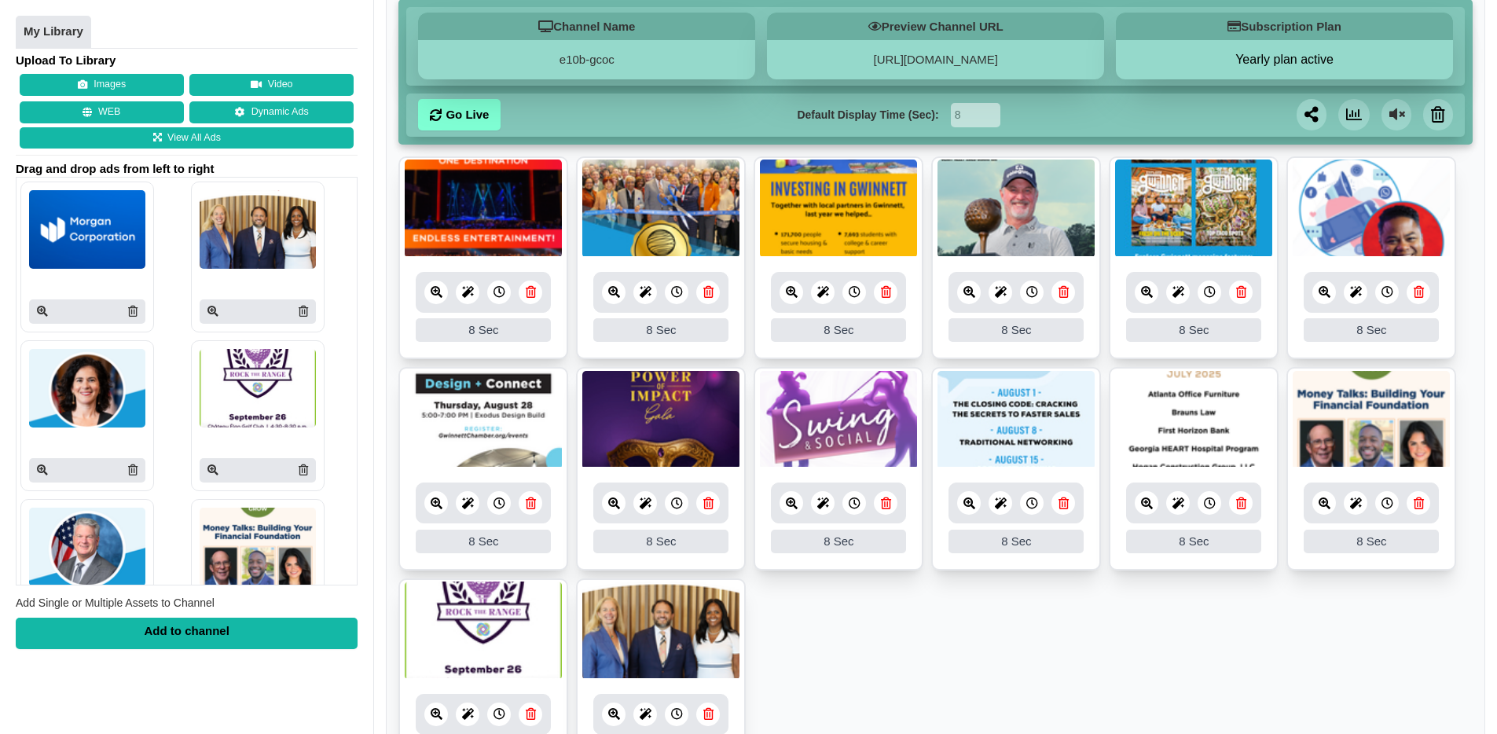
scroll to position [418, 0]
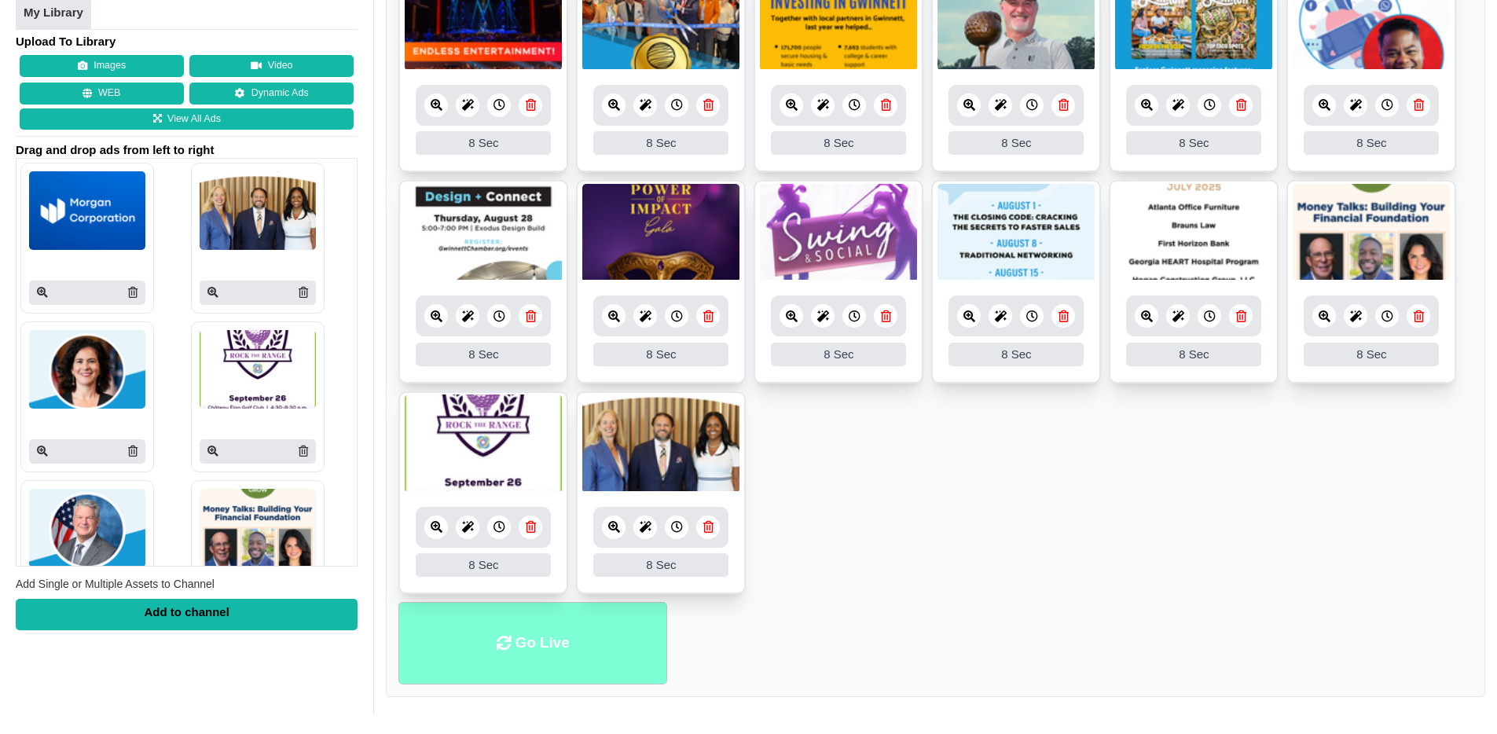
click at [525, 633] on li "Go Live" at bounding box center [532, 643] width 269 height 82
